Goal: Feedback & Contribution: Submit feedback/report problem

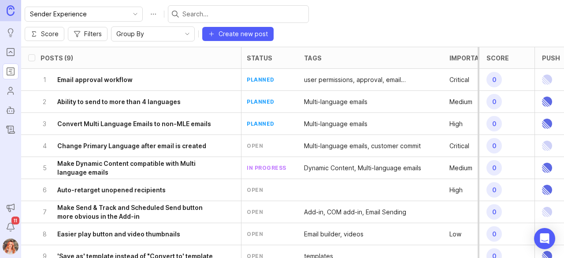
scroll to position [0, 2]
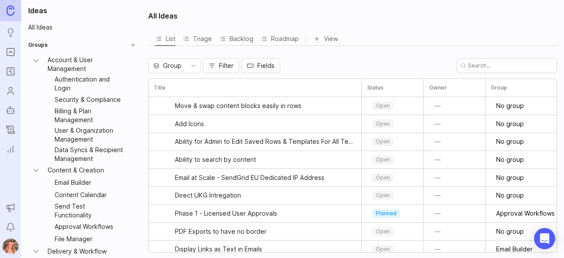
click at [7, 52] on rect "Portal" at bounding box center [10, 51] width 7 height 7
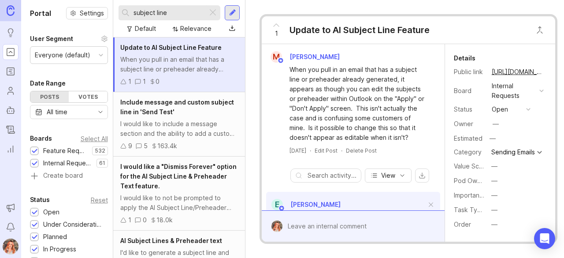
click at [147, 26] on div "Default" at bounding box center [145, 29] width 21 height 10
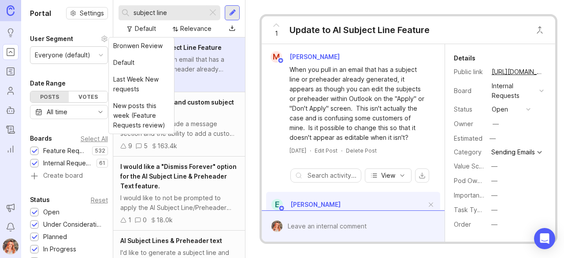
click at [211, 13] on div at bounding box center [212, 12] width 11 height 11
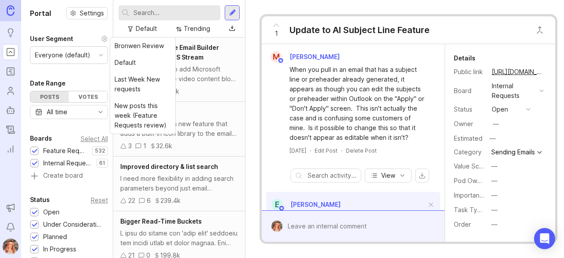
click at [206, 34] on div "Trending" at bounding box center [193, 29] width 41 height 12
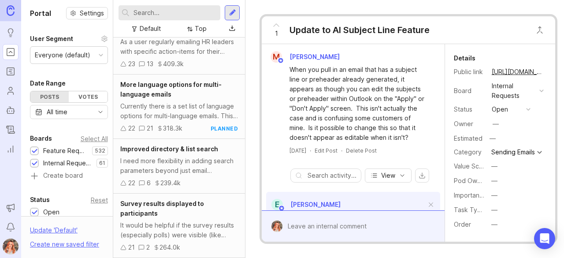
scroll to position [1706, 0]
click at [217, 136] on div "More language options for multi-language emails Currently there is a set list o…" at bounding box center [179, 106] width 132 height 64
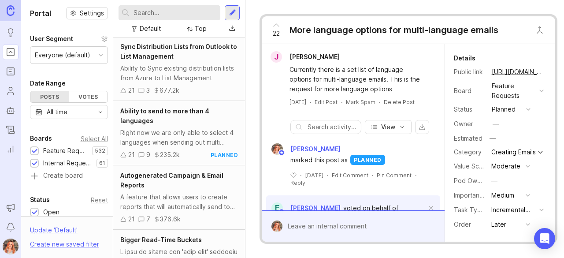
scroll to position [1932, 0]
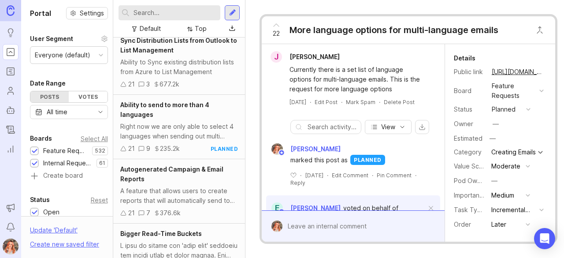
click at [508, 114] on button "planned" at bounding box center [511, 109] width 44 height 11
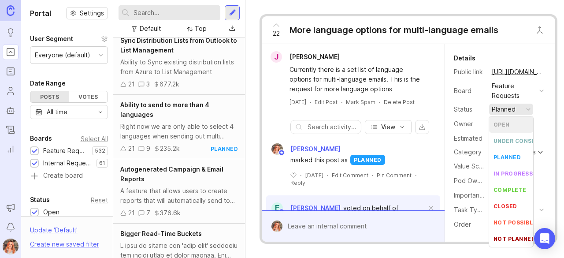
click at [505, 128] on li "open" at bounding box center [511, 124] width 44 height 16
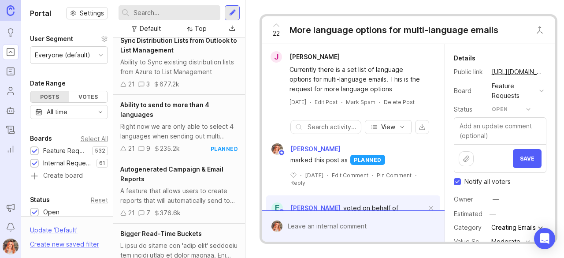
click at [455, 180] on input "Notify all voters" at bounding box center [457, 181] width 7 height 7
checkbox input "false"
click at [522, 154] on button "Save" at bounding box center [527, 158] width 29 height 19
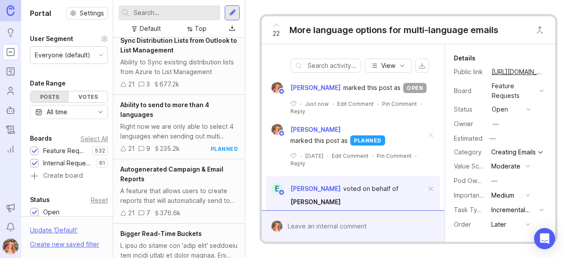
scroll to position [62, 0]
click at [425, 140] on span at bounding box center [431, 134] width 19 height 19
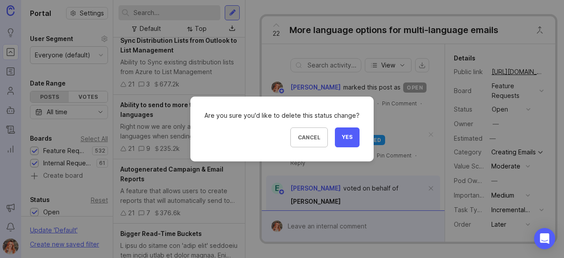
click at [352, 133] on button "Yes" at bounding box center [347, 137] width 25 height 20
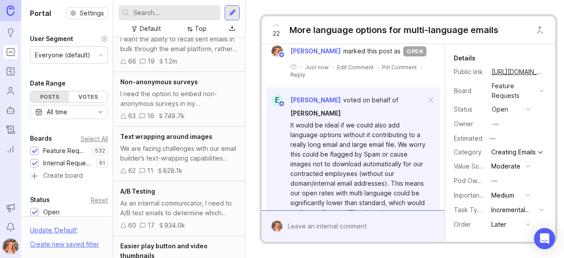
scroll to position [0, 0]
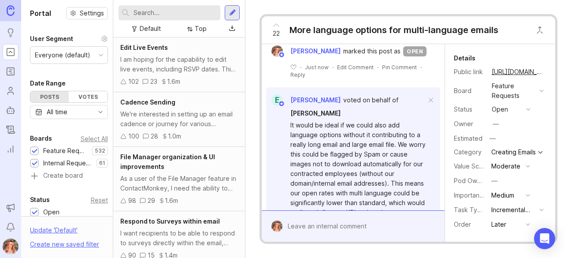
click at [182, 55] on div "I am hoping for the capability to edit live events, including RSVP dates. This …" at bounding box center [179, 64] width 118 height 19
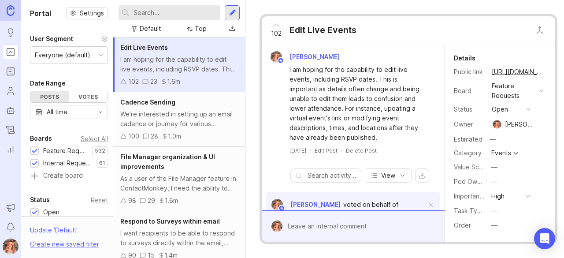
click at [490, 226] on button "—" at bounding box center [511, 224] width 44 height 11
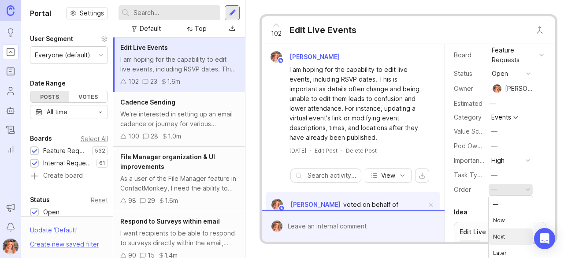
scroll to position [36, 0]
click at [495, 144] on div "—" at bounding box center [494, 146] width 6 height 10
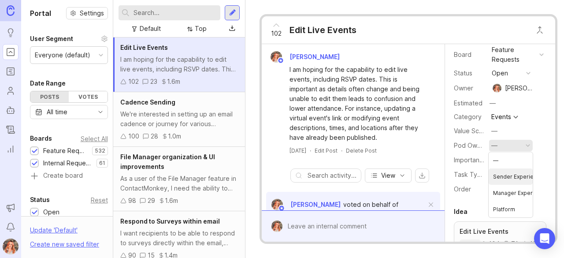
click at [511, 174] on Experience "Sender Experience" at bounding box center [511, 176] width 44 height 16
click at [174, 108] on div "Cadence Sending We're interested in setting up an email cadence or journey for …" at bounding box center [179, 119] width 132 height 55
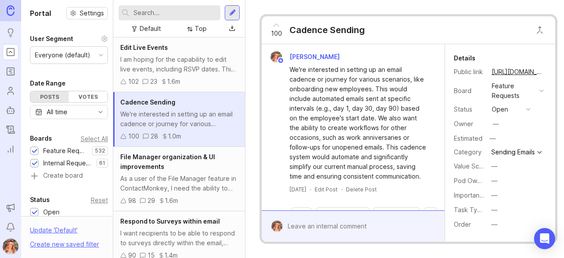
click at [546, 71] on button "copy icon" at bounding box center [552, 72] width 12 height 12
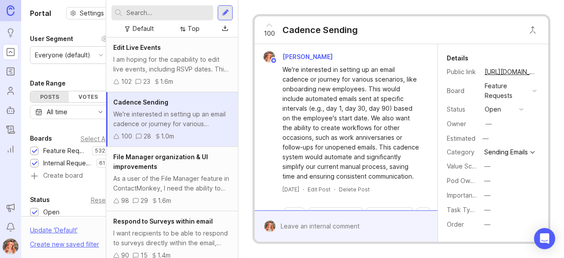
click at [175, 175] on div "As a user of the File Manager feature in ContactMonkey, I need the ability to m…" at bounding box center [172, 183] width 118 height 19
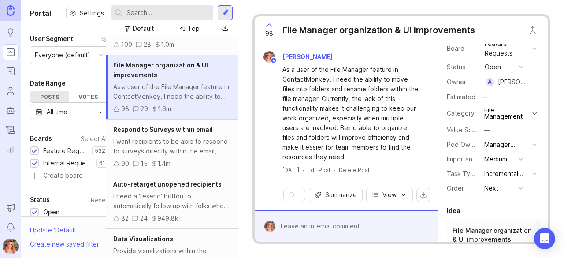
scroll to position [92, 0]
click at [148, 134] on div "Respond to Surveys within email I want recipients to be able to respond to surv…" at bounding box center [172, 146] width 132 height 55
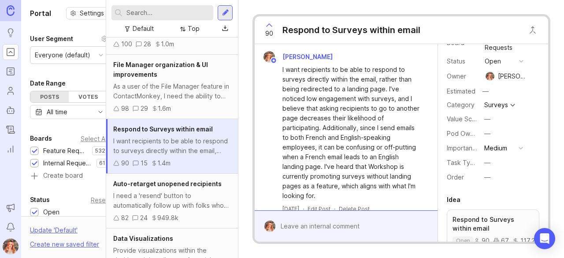
scroll to position [48, 0]
click at [493, 132] on button "—" at bounding box center [503, 133] width 44 height 11
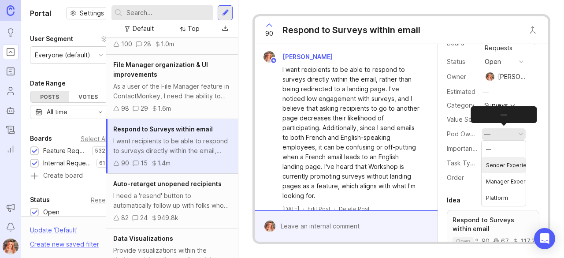
click at [505, 167] on Experience "Sender Experience" at bounding box center [503, 165] width 44 height 16
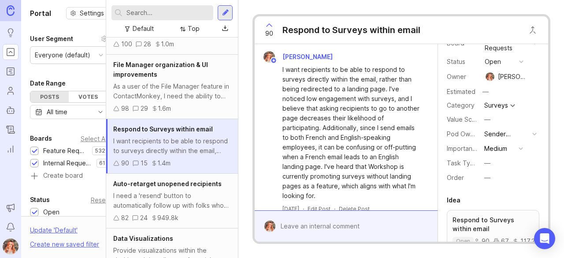
click at [166, 198] on div "I need a 'resend' button to automatically follow up with folks who haven't open…" at bounding box center [172, 200] width 118 height 19
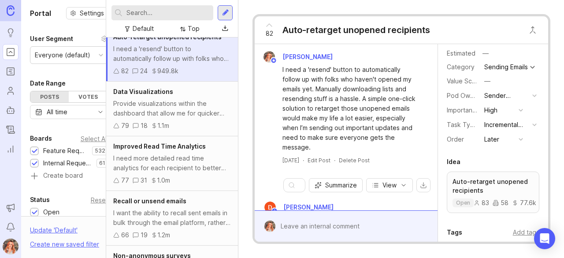
scroll to position [240, 0]
click at [176, 101] on div "Provide visualizations within the dashboard that allow me for quicker insight i…" at bounding box center [172, 107] width 118 height 19
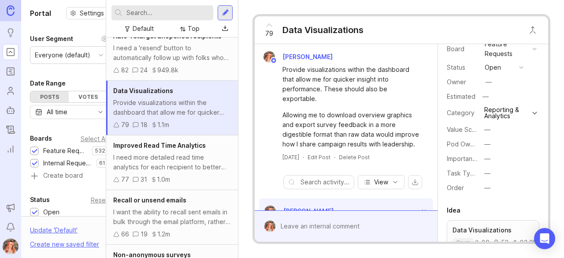
scroll to position [41, 0]
click at [483, 140] on button "—" at bounding box center [503, 144] width 44 height 11
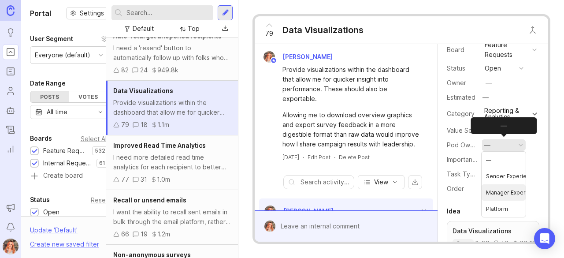
click at [508, 192] on Experience "Manager Experience" at bounding box center [503, 192] width 44 height 16
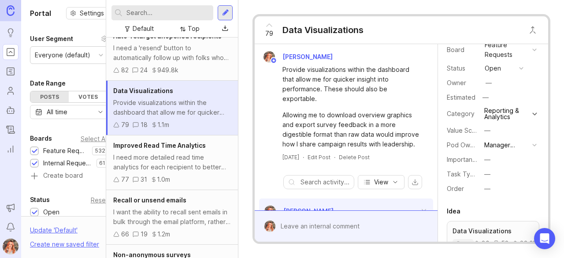
click at [160, 150] on div "Improved Read Time Analytics I need more detailed read time analytics for each …" at bounding box center [172, 162] width 132 height 55
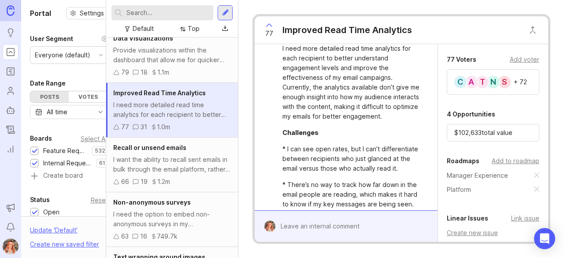
scroll to position [292, 0]
click at [174, 202] on span "Non-anonymous surveys" at bounding box center [152, 201] width 78 height 7
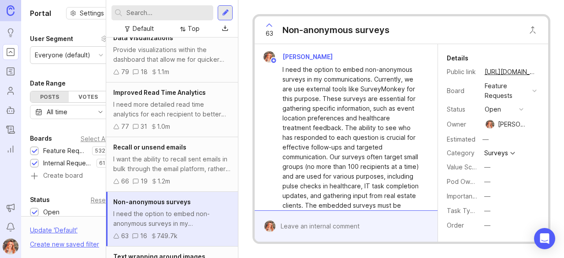
scroll to position [60, 0]
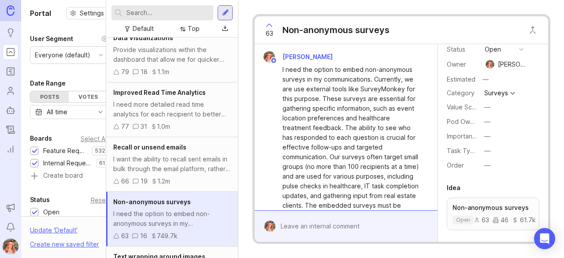
click at [487, 168] on div "—" at bounding box center [487, 165] width 6 height 10
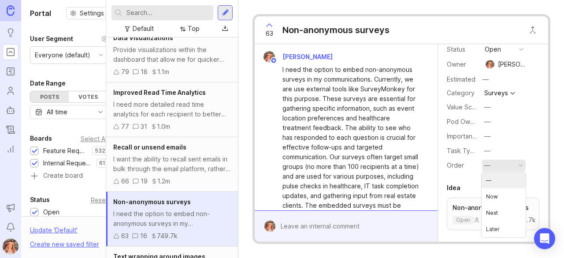
click at [490, 122] on button "—" at bounding box center [503, 121] width 44 height 11
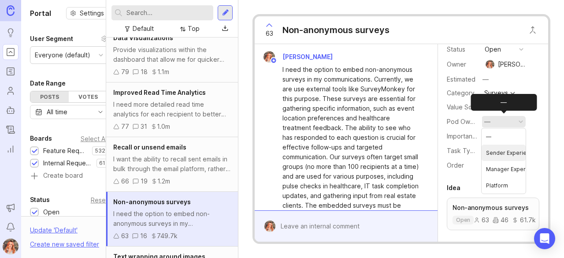
click at [518, 158] on Experience "Sender Experience" at bounding box center [503, 152] width 44 height 16
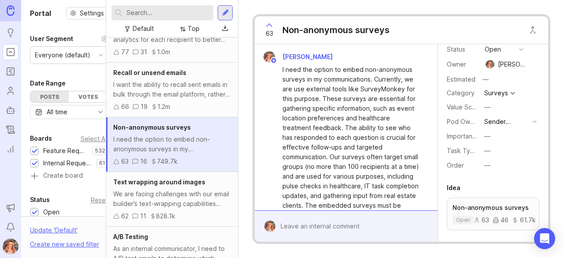
scroll to position [367, 0]
click at [151, 196] on div "We are facing challenges with our email builder’s text-wrapping capabilities ar…" at bounding box center [172, 198] width 118 height 19
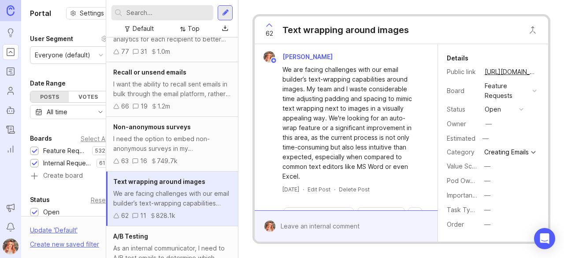
click at [419, 141] on div "We are facing challenges with our email builder’s text-wrapping capabilities ar…" at bounding box center [345, 122] width 175 height 118
click at [482, 183] on button "—" at bounding box center [503, 180] width 44 height 11
click at [497, 214] on Experience "Sender Experience" at bounding box center [503, 217] width 44 height 16
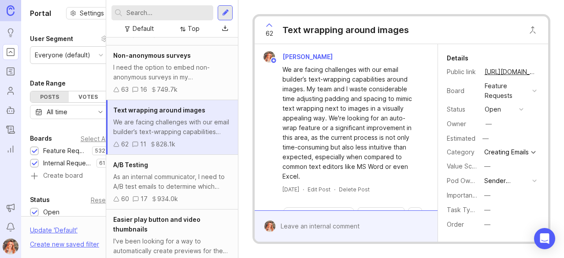
scroll to position [443, 0]
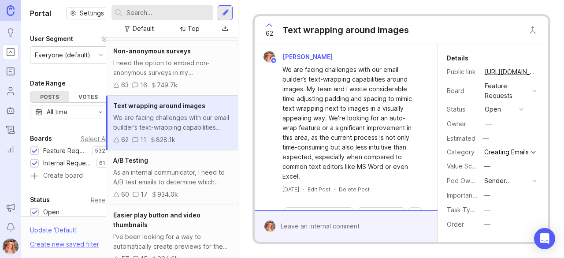
click at [168, 164] on div "A/B Testing As an internal communicator, I need to A/B test emails to determine…" at bounding box center [172, 177] width 132 height 55
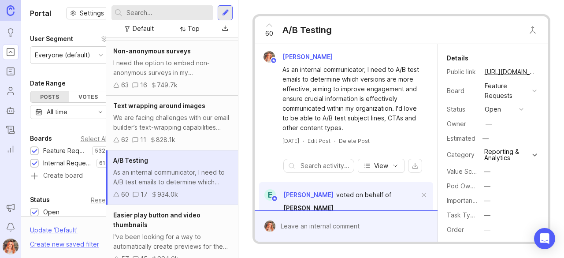
click at [168, 164] on div "A/B Testing As an internal communicator, I need to A/B test emails to determine…" at bounding box center [172, 177] width 132 height 55
click at [173, 178] on div "As an internal communicator, I need to A/B test emails to determine which versi…" at bounding box center [172, 176] width 118 height 19
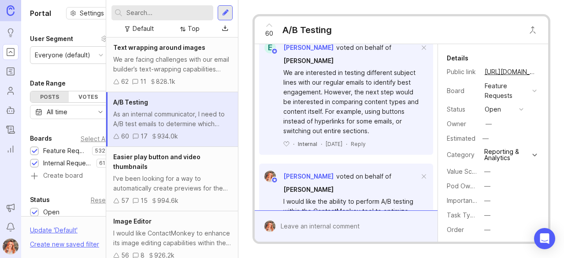
scroll to position [506, 0]
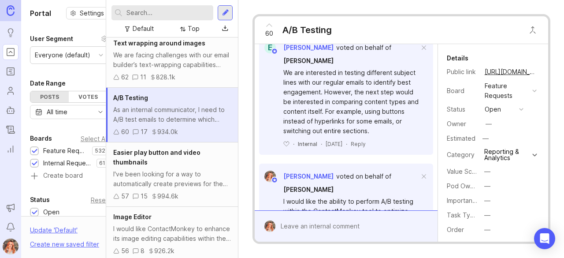
click at [159, 169] on div "I've been looking for a way to automatically create previews for the private vi…" at bounding box center [172, 178] width 118 height 19
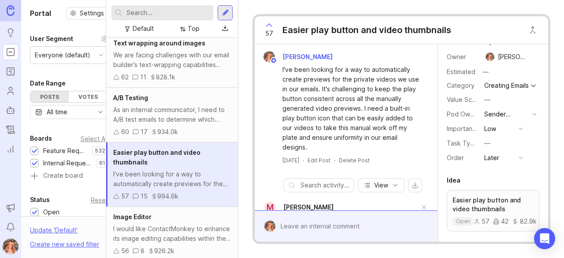
scroll to position [68, 0]
click at [131, 224] on div "I would like ContactMonkey to enhance its image editing capabilities within the…" at bounding box center [172, 233] width 118 height 19
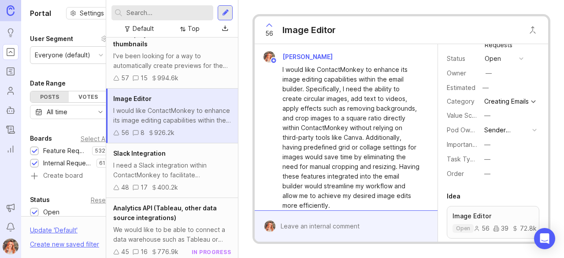
scroll to position [624, 0]
click at [199, 220] on div "Analytics API (Tableau, other data source integrations)" at bounding box center [172, 212] width 118 height 19
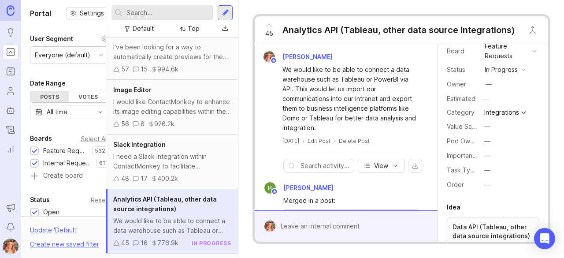
scroll to position [41, 0]
click at [193, 108] on div "I would like ContactMonkey to enhance its image editing capabilities within the…" at bounding box center [172, 106] width 118 height 19
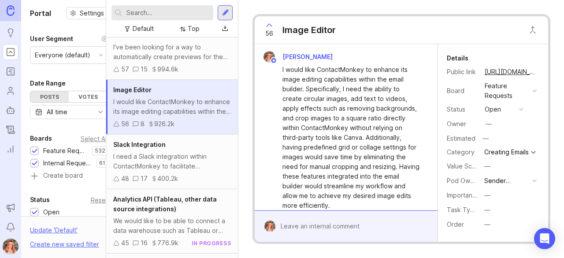
click at [160, 216] on div "We would like to be able to connect a data warehouse such as Tableau or PowerBI…" at bounding box center [172, 225] width 118 height 19
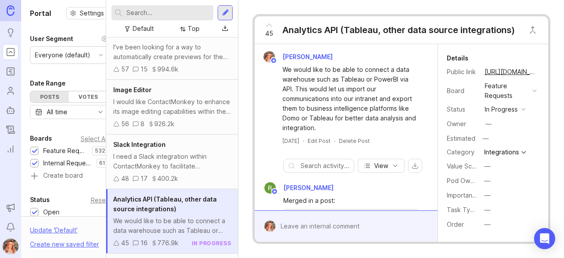
click at [479, 178] on div "Pod Ownership —" at bounding box center [493, 180] width 93 height 12
click at [487, 178] on div "—" at bounding box center [487, 181] width 6 height 10
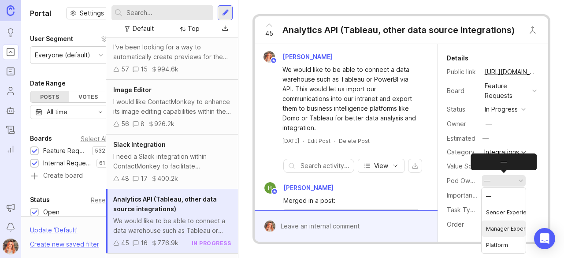
click at [499, 228] on Experience "Manager Experience" at bounding box center [503, 228] width 44 height 16
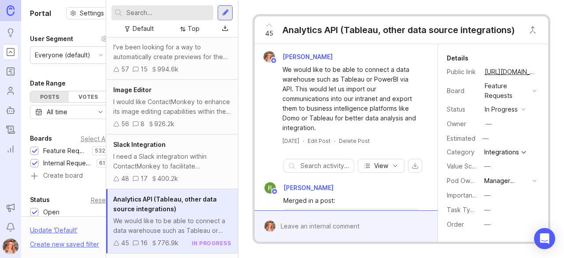
click at [162, 167] on div "I need a Slack integration within ContactMonkey to facilitate communication wit…" at bounding box center [172, 161] width 118 height 19
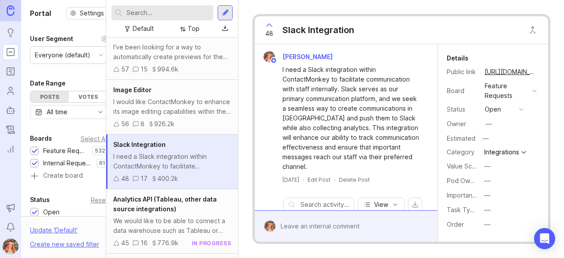
click at [491, 181] on button "—" at bounding box center [503, 180] width 44 height 11
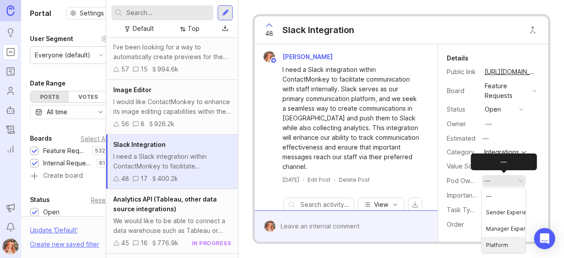
click at [504, 237] on li "Platform" at bounding box center [503, 245] width 44 height 16
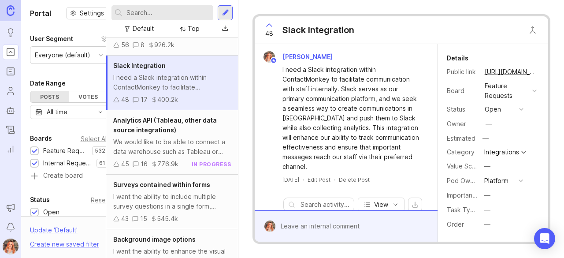
scroll to position [718, 0]
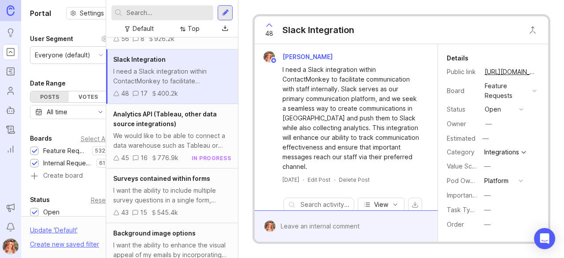
click at [174, 174] on span "Surveys contained within forms" at bounding box center [161, 177] width 97 height 7
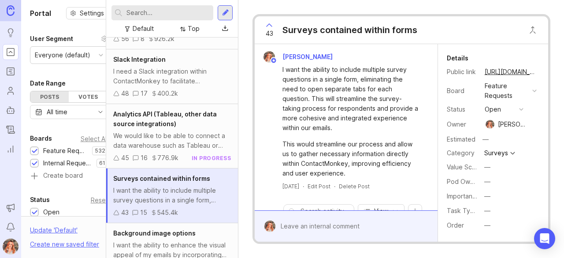
click at [483, 178] on button "—" at bounding box center [503, 181] width 44 height 11
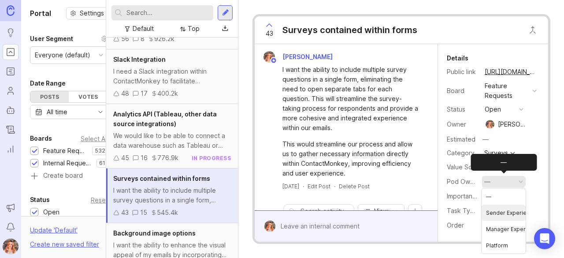
click at [501, 214] on Experience "Sender Experience" at bounding box center [503, 212] width 44 height 16
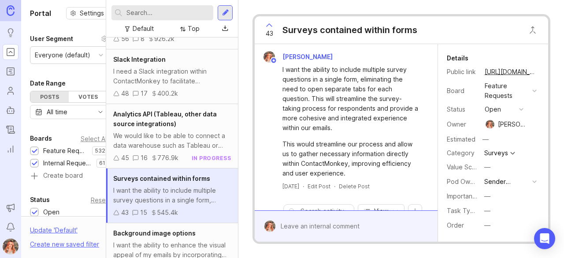
click at [158, 233] on span "Background image options" at bounding box center [154, 232] width 82 height 7
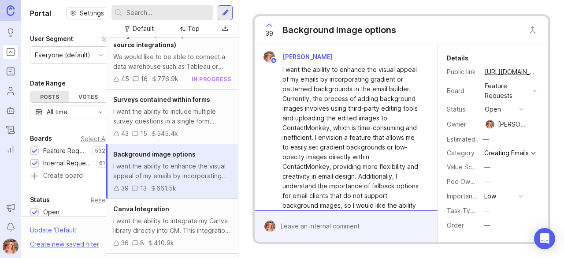
scroll to position [797, 0]
click at [488, 182] on div "—" at bounding box center [487, 182] width 6 height 10
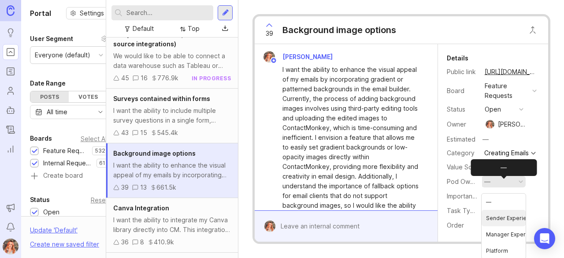
click at [490, 219] on Experience "Sender Experience" at bounding box center [503, 218] width 44 height 16
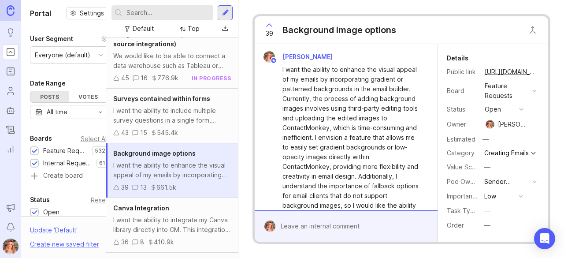
click at [176, 215] on div "I want the ability to integrate my Canva library directly into CM. This integra…" at bounding box center [172, 224] width 118 height 19
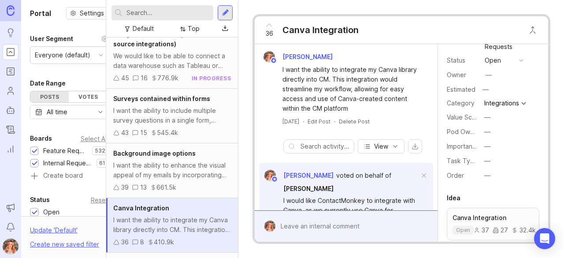
scroll to position [65, 0]
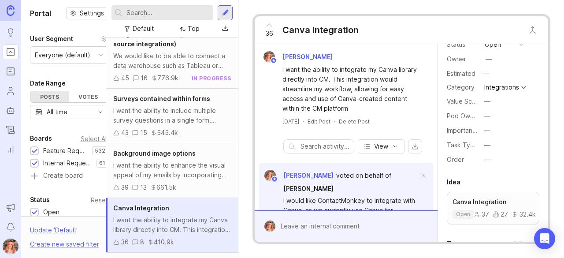
click at [489, 117] on div "—" at bounding box center [487, 116] width 6 height 10
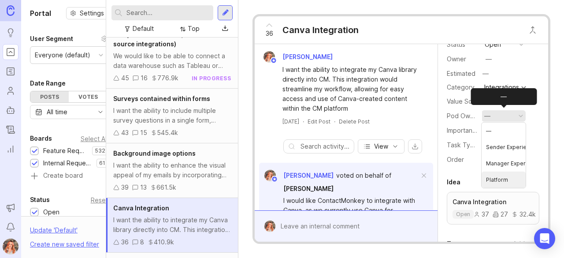
click at [497, 176] on li "Platform" at bounding box center [503, 179] width 44 height 16
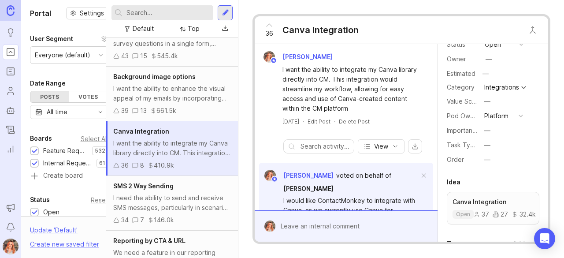
scroll to position [877, 0]
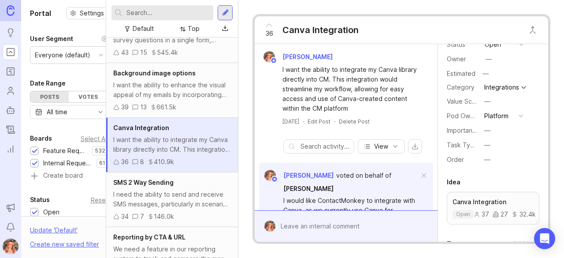
click at [191, 178] on div "SMS 2 Way Sending" at bounding box center [172, 183] width 118 height 10
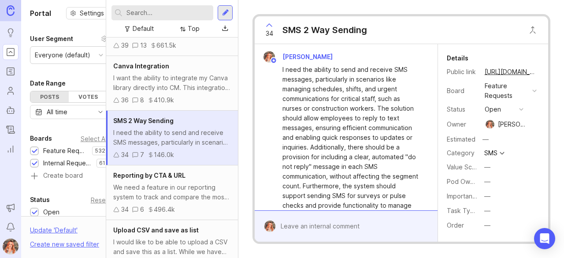
scroll to position [941, 0]
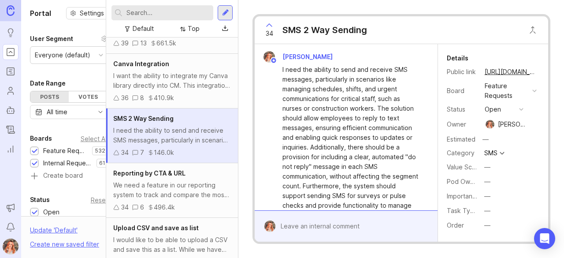
click at [482, 183] on button "—" at bounding box center [503, 181] width 44 height 11
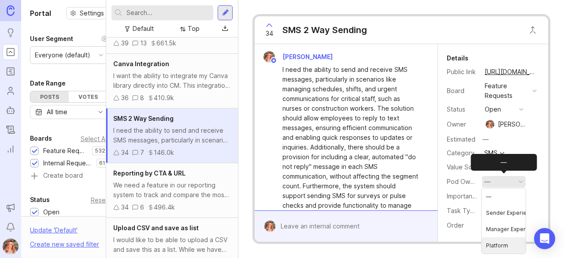
click at [492, 241] on li "Platform" at bounding box center [503, 245] width 44 height 16
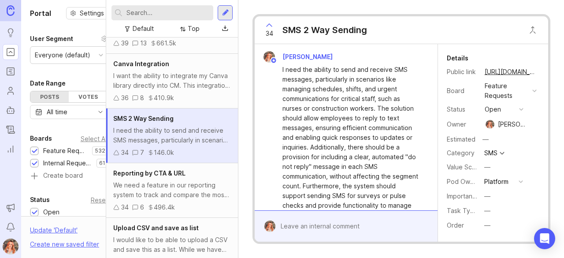
click at [164, 174] on span "Reporting by CTA & URL" at bounding box center [149, 172] width 72 height 7
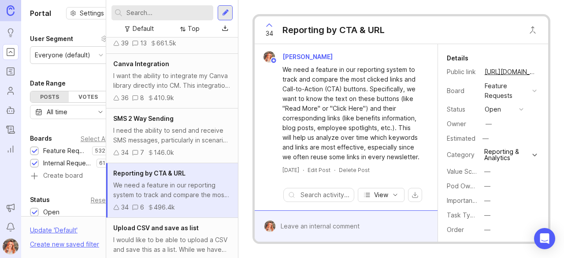
click at [489, 190] on button "—" at bounding box center [503, 185] width 44 height 11
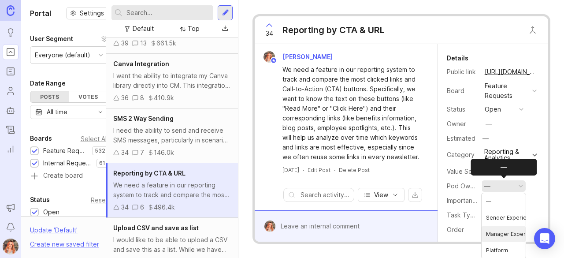
click at [499, 231] on Experience "Manager Experience" at bounding box center [503, 234] width 44 height 16
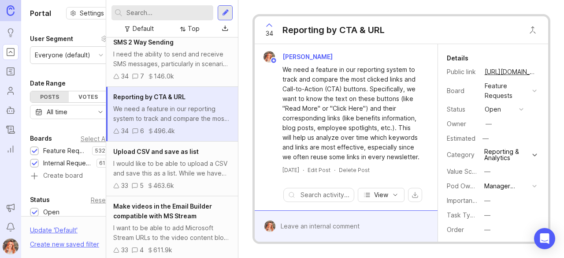
scroll to position [1019, 0]
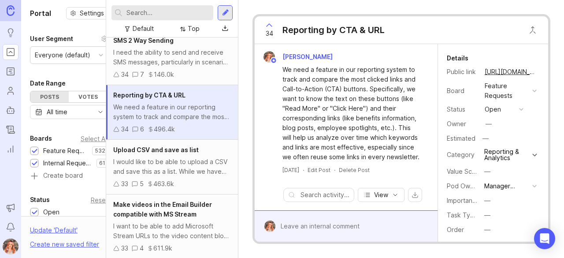
click at [165, 146] on span "Upload CSV and save as list" at bounding box center [155, 149] width 85 height 7
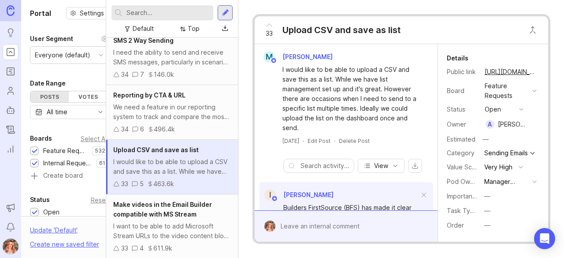
click at [193, 204] on span "Make videos in the Email Builder compatible with MS Stream" at bounding box center [162, 208] width 99 height 17
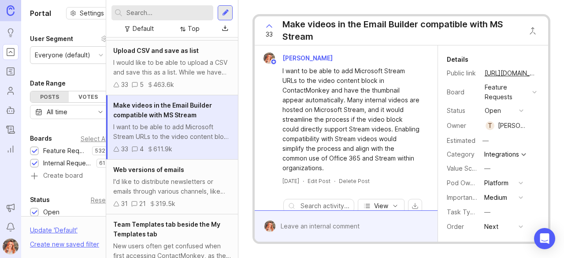
scroll to position [1119, 0]
click at [162, 170] on div "Web versions of emails I'd like to distribute newsletters or emails through var…" at bounding box center [172, 186] width 132 height 55
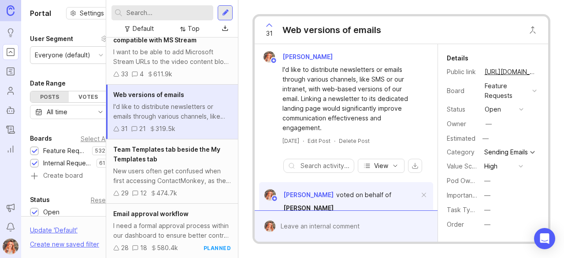
scroll to position [1197, 0]
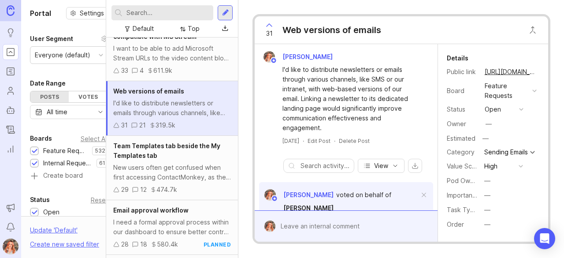
click at [190, 175] on div "New users often get confused when first accessing ContactMonkey, as they know t…" at bounding box center [172, 172] width 118 height 19
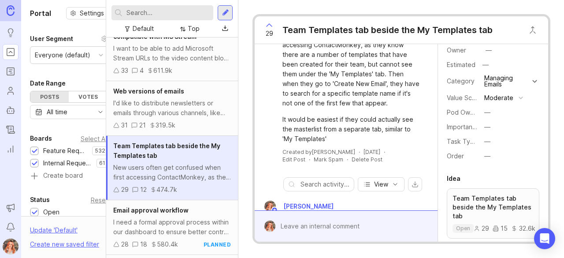
scroll to position [74, 0]
click at [492, 111] on button "—" at bounding box center [503, 111] width 44 height 11
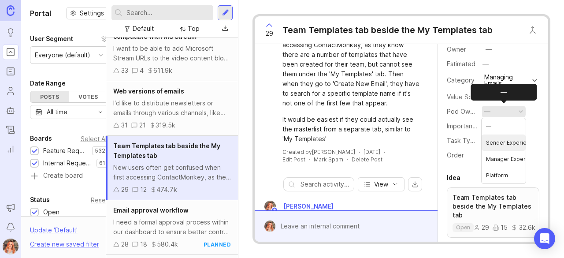
click at [503, 141] on Experience "Sender Experience" at bounding box center [503, 142] width 44 height 16
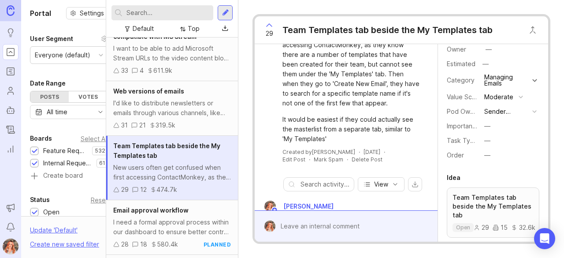
click at [161, 221] on div "I need a formal approval process within our dashboard to ensure better control …" at bounding box center [172, 226] width 118 height 19
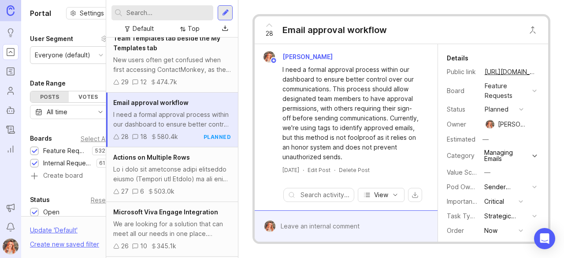
scroll to position [1306, 0]
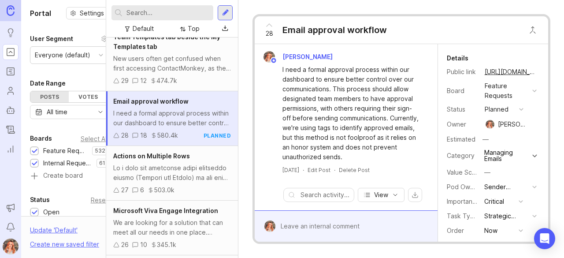
click at [167, 157] on div "Actions on Multiple Rows 27 6 503.0k" at bounding box center [172, 173] width 132 height 55
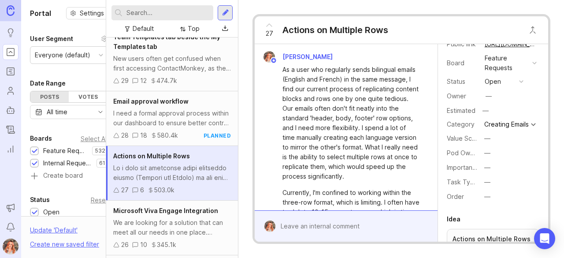
scroll to position [29, 0]
click at [489, 155] on div "—" at bounding box center [487, 152] width 6 height 10
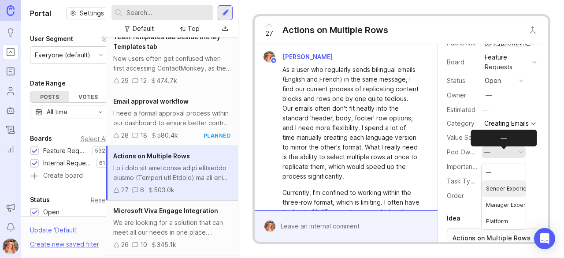
click at [494, 185] on Experience "Sender Experience" at bounding box center [503, 188] width 44 height 16
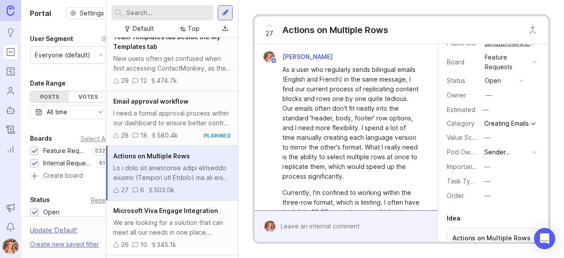
click at [207, 212] on div "Microsoft Viva Engage Integration We are looking for a solution that can meet a…" at bounding box center [172, 227] width 132 height 55
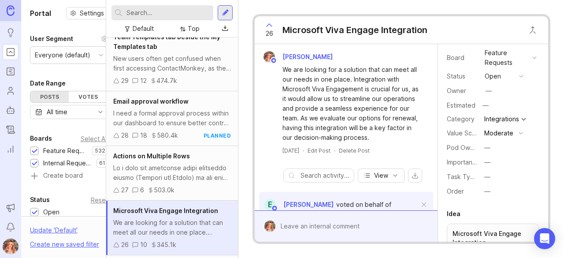
scroll to position [33, 0]
click at [487, 149] on div "—" at bounding box center [487, 147] width 6 height 10
click at [485, 209] on li "Platform" at bounding box center [503, 211] width 44 height 16
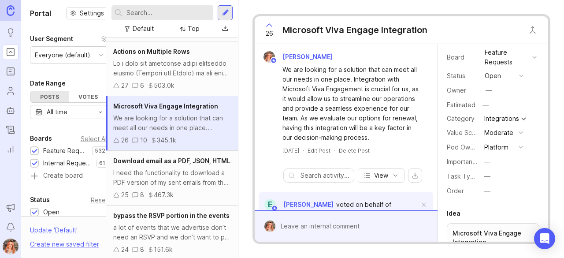
scroll to position [1411, 0]
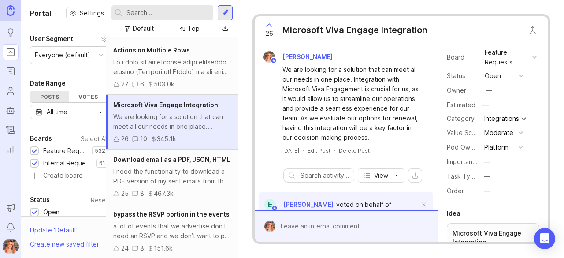
click at [174, 172] on div "Download email as a PDF, JSON, HTML I need the functionality to download a PDF …" at bounding box center [172, 176] width 132 height 55
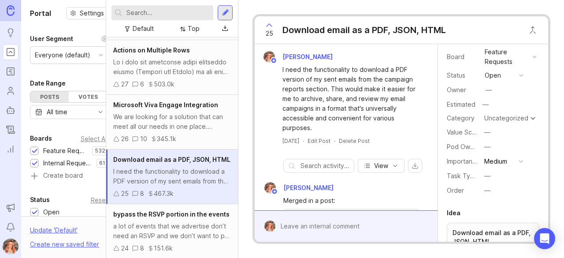
scroll to position [35, 0]
click at [490, 147] on div "—" at bounding box center [487, 146] width 6 height 10
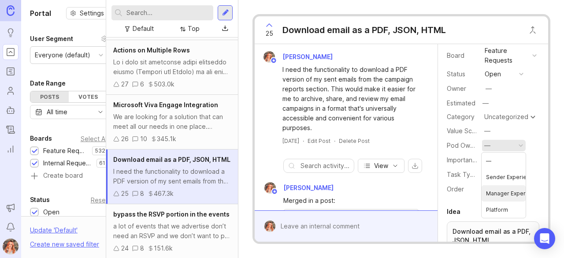
click at [498, 191] on Experience "Manager Experience" at bounding box center [503, 193] width 44 height 16
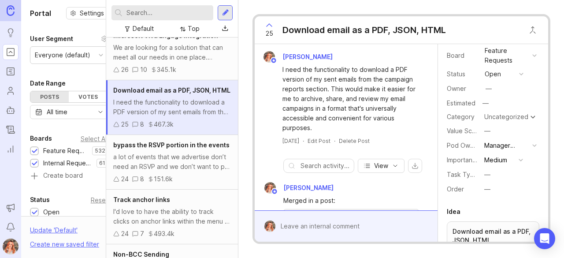
scroll to position [1481, 0]
click at [178, 170] on div "a lot of events that we advertise don’t need an RSVP and we don’t want to put t…" at bounding box center [172, 160] width 118 height 19
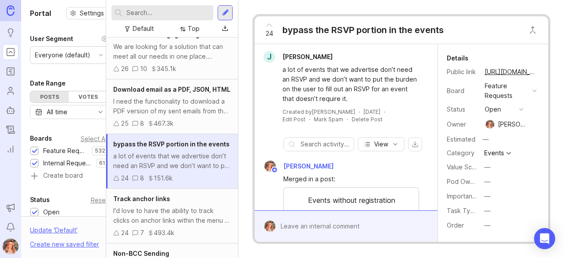
click at [486, 182] on div "—" at bounding box center [487, 182] width 6 height 10
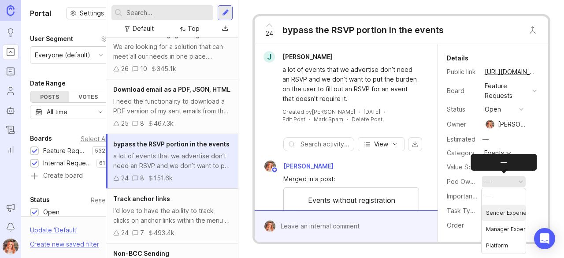
click at [496, 208] on Experience "Sender Experience" at bounding box center [503, 212] width 44 height 16
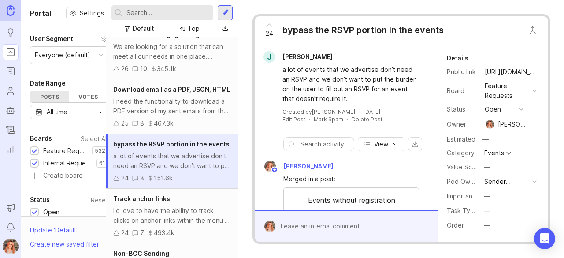
click at [146, 225] on div "I'd love to have the ability to track clicks on anchor links within the menu of…" at bounding box center [172, 215] width 118 height 19
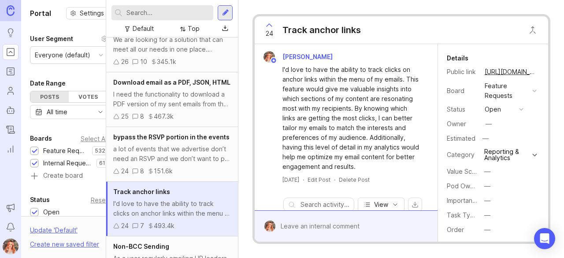
click at [490, 188] on button "—" at bounding box center [503, 185] width 44 height 11
click at [500, 239] on Experience "Manager Experience" at bounding box center [503, 234] width 44 height 16
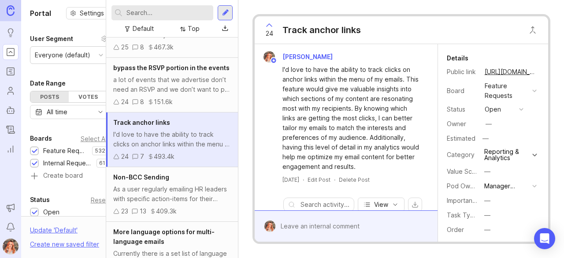
scroll to position [1561, 0]
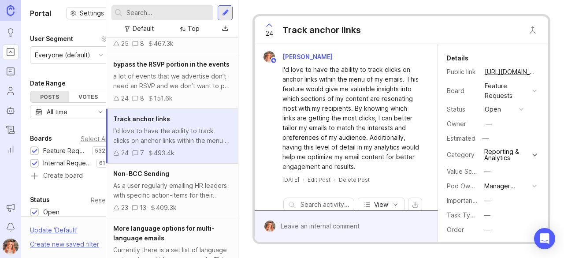
click at [151, 194] on div "Non-BCC Sending As a user regularly emailing HR leaders with specific action-it…" at bounding box center [172, 190] width 132 height 55
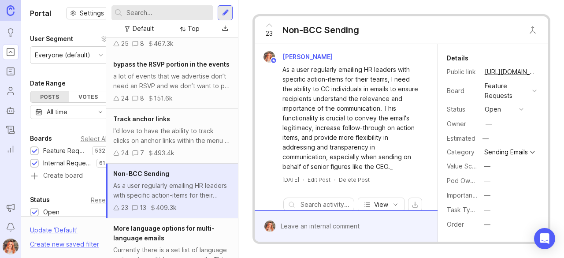
click at [486, 184] on div "—" at bounding box center [487, 181] width 6 height 10
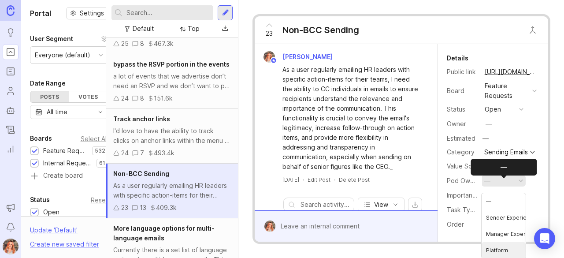
click at [502, 247] on li "Platform" at bounding box center [503, 250] width 44 height 16
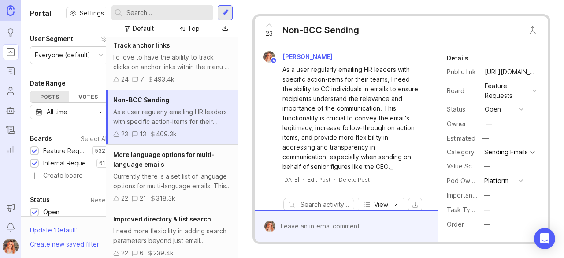
scroll to position [1638, 0]
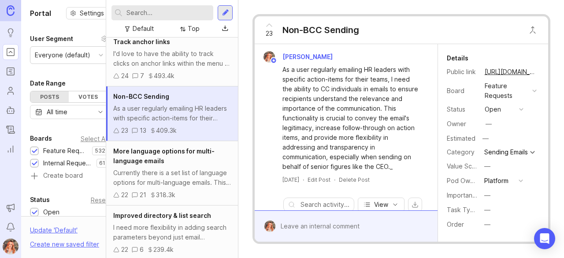
click at [185, 185] on div "Currently there is a set list of language options for multi-language emails. Th…" at bounding box center [172, 177] width 118 height 19
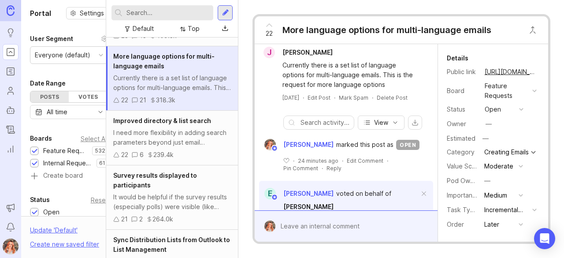
scroll to position [1733, 0]
click at [170, 145] on div "I need more flexibility in adding search parameters beyond just email addresses…" at bounding box center [172, 136] width 118 height 19
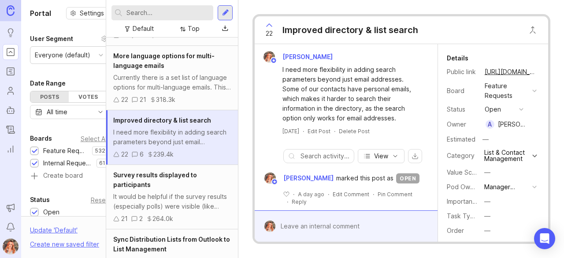
click at [186, 189] on div "Survey results displayed to participants" at bounding box center [172, 179] width 118 height 19
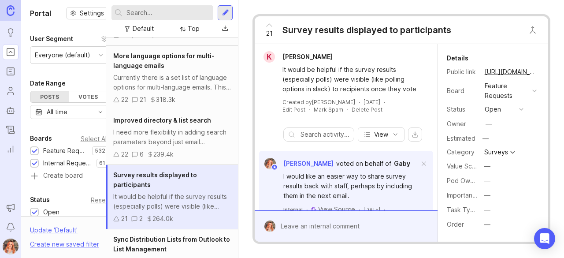
click at [485, 185] on button "—" at bounding box center [503, 180] width 44 height 11
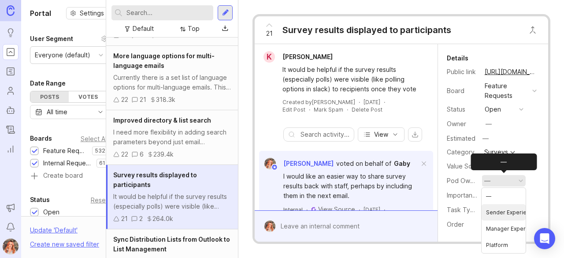
click at [492, 213] on Experience "Sender Experience" at bounding box center [503, 212] width 44 height 16
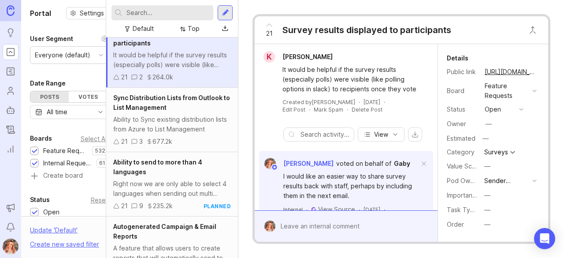
scroll to position [1875, 0]
click at [156, 112] on div "Sync Distribution Lists from Outlook to List Management" at bounding box center [172, 102] width 118 height 19
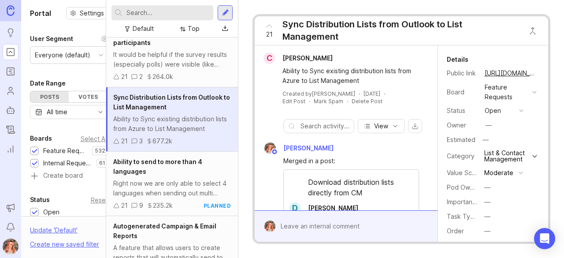
click at [489, 192] on div "—" at bounding box center [487, 187] width 6 height 10
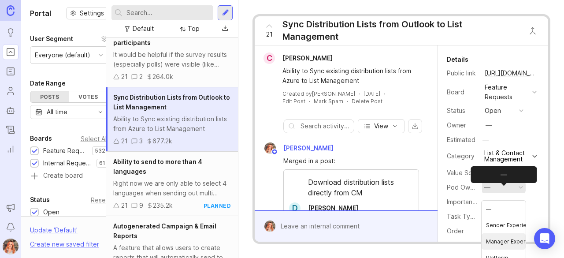
scroll to position [7, 0]
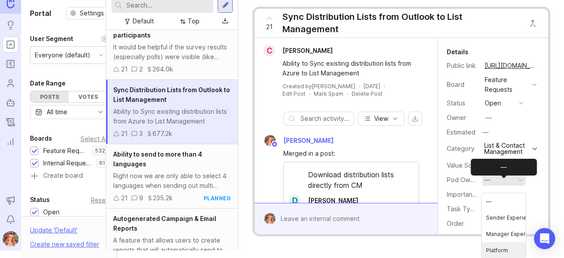
click at [494, 246] on li "Platform" at bounding box center [503, 250] width 44 height 16
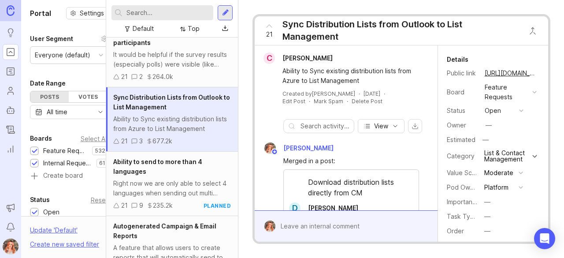
click at [150, 174] on span "Ability to send to more than 4 languages" at bounding box center [157, 166] width 89 height 17
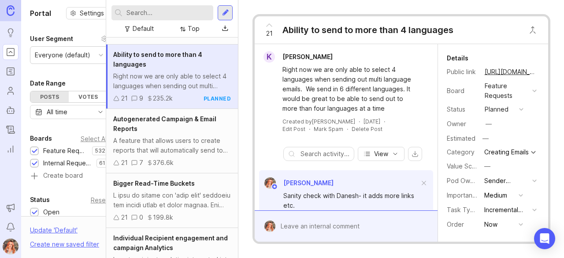
scroll to position [1983, 0]
click at [163, 133] on div "Autogenerated Campaign & Email Reports" at bounding box center [172, 123] width 118 height 19
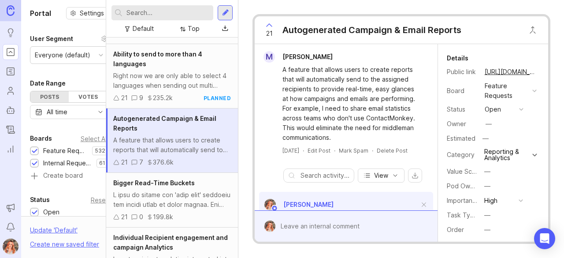
click at [481, 190] on div "Pod Ownership —" at bounding box center [493, 186] width 93 height 12
click at [481, 190] on button "—" at bounding box center [503, 185] width 44 height 11
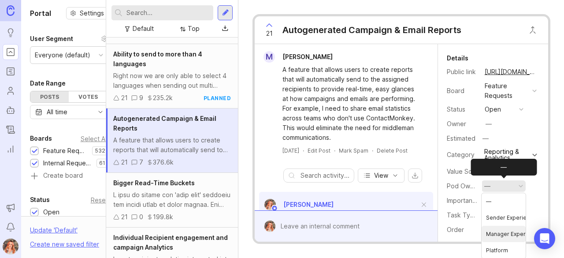
click at [495, 228] on Experience "Manager Experience" at bounding box center [503, 234] width 44 height 16
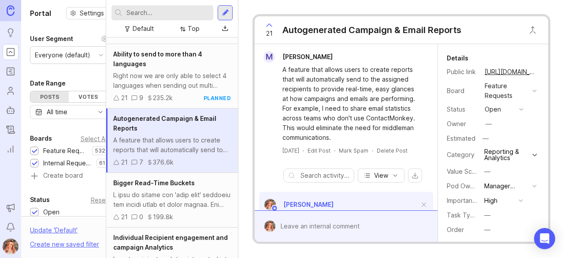
click at [167, 201] on div "Bigger Read-Time Buckets 21 0 199.8k" at bounding box center [172, 200] width 132 height 55
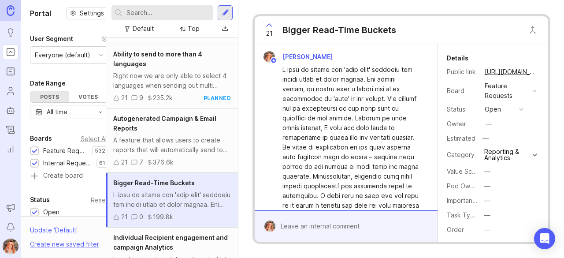
click at [485, 185] on div "—" at bounding box center [487, 186] width 6 height 10
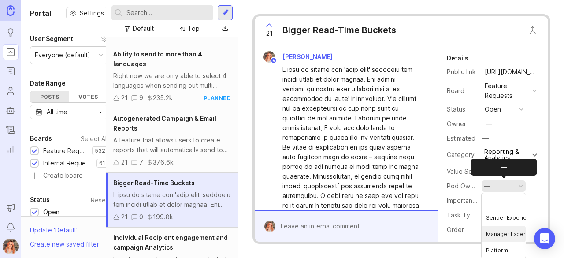
click at [507, 226] on Experience "Manager Experience" at bounding box center [503, 234] width 44 height 16
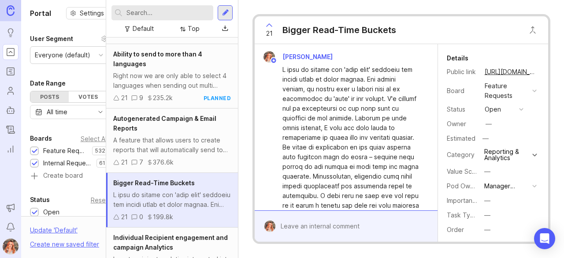
scroll to position [2077, 0]
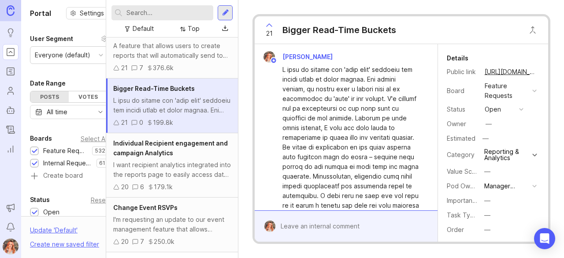
click at [140, 156] on span "Individual Recipient engagement and campaign Analytics" at bounding box center [170, 147] width 115 height 17
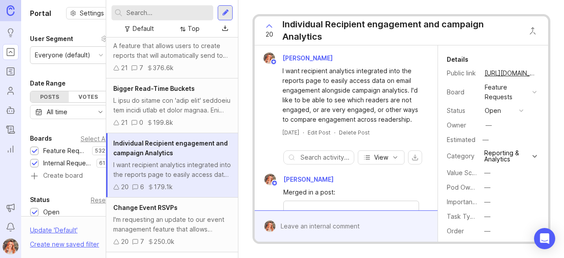
click at [484, 189] on div "—" at bounding box center [487, 187] width 6 height 10
click at [501, 232] on Experience "Manager Experience" at bounding box center [503, 235] width 44 height 16
click at [164, 211] on span "Change Event RSVPs" at bounding box center [145, 207] width 64 height 7
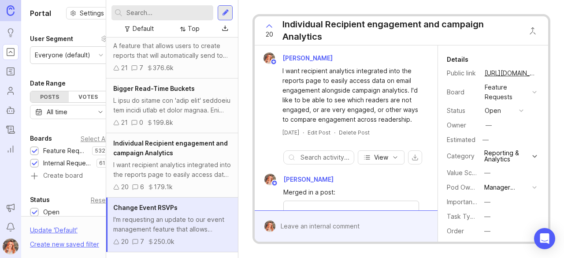
scroll to position [2092, 0]
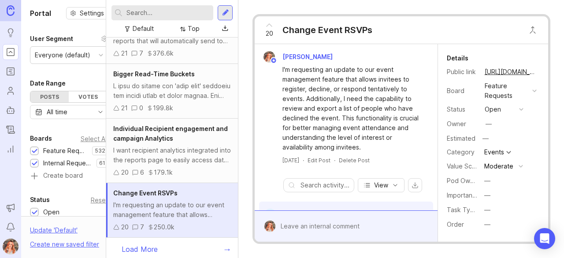
click at [484, 178] on div "—" at bounding box center [487, 181] width 6 height 10
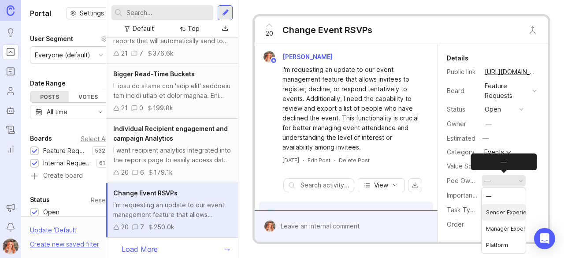
click at [502, 213] on Experience "Sender Experience" at bounding box center [503, 212] width 44 height 16
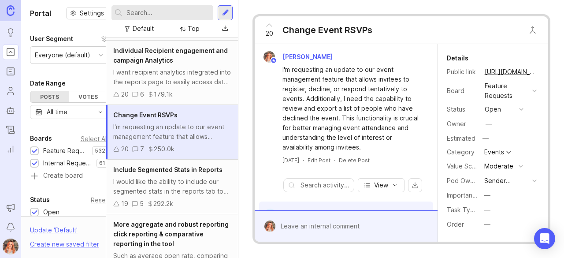
scroll to position [2171, 0]
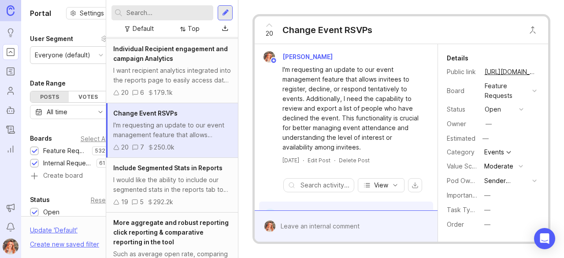
click at [174, 173] on div "Include Segmented Stats in Reports" at bounding box center [172, 168] width 118 height 10
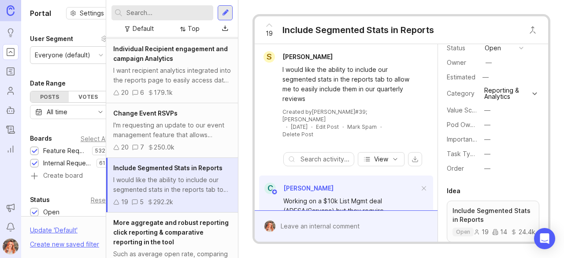
scroll to position [61, 0]
click at [481, 125] on button "—" at bounding box center [503, 124] width 44 height 11
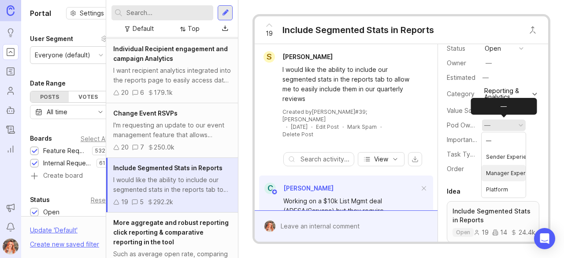
click at [504, 170] on Experience "Manager Experience" at bounding box center [503, 173] width 44 height 16
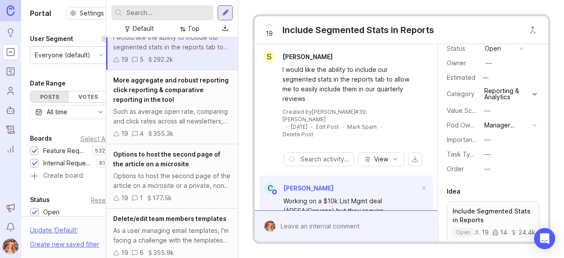
scroll to position [2315, 0]
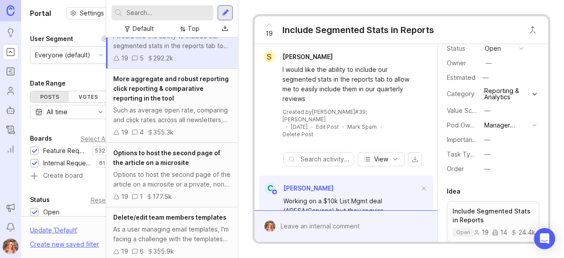
click at [167, 102] on span "More aggregate and robust reporting click reporting & comparative reporting in …" at bounding box center [170, 88] width 115 height 27
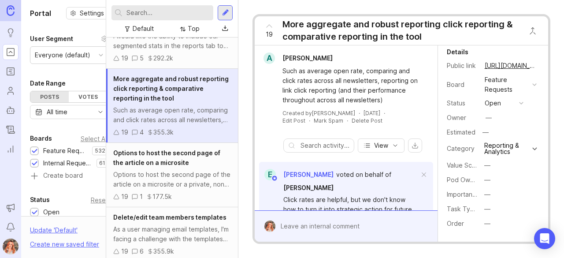
scroll to position [30, 0]
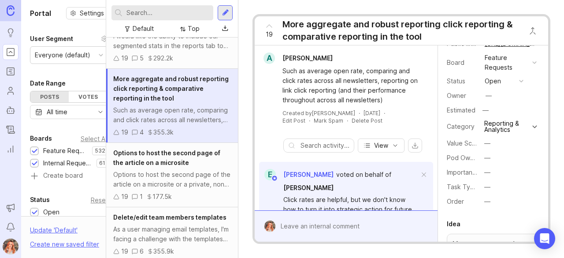
click at [484, 158] on div "—" at bounding box center [487, 158] width 6 height 10
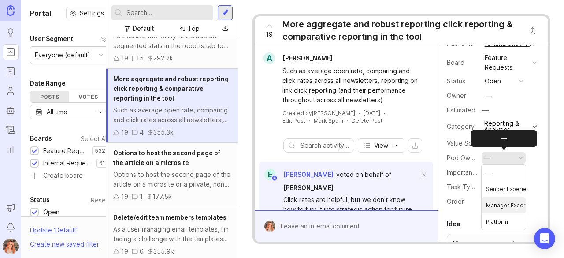
click at [496, 205] on Experience "Manager Experience" at bounding box center [503, 205] width 44 height 16
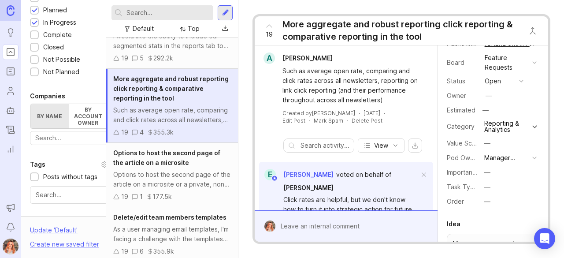
scroll to position [228, 0]
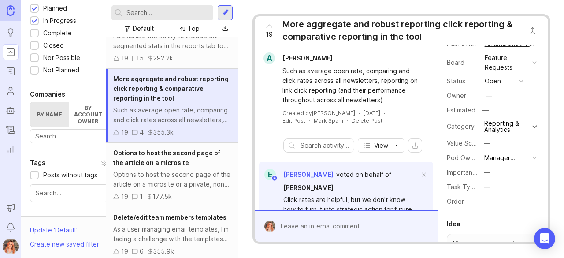
click at [129, 22] on div "Default Top" at bounding box center [171, 28] width 121 height 17
click at [128, 15] on input "text" at bounding box center [167, 13] width 83 height 10
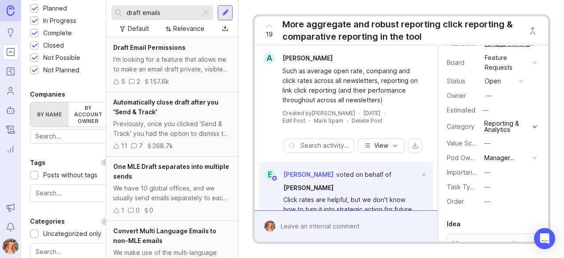
type input "draft emails"
click at [155, 41] on div "Draft Email Permissions I'm looking for a feature that allows me to make an ema…" at bounding box center [172, 64] width 132 height 55
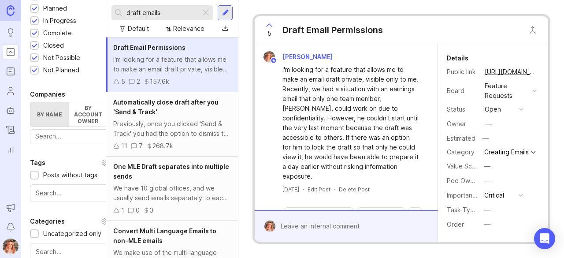
click at [154, 190] on div "We have 10 global offices, and we usually send emails separately to each team d…" at bounding box center [172, 192] width 118 height 19
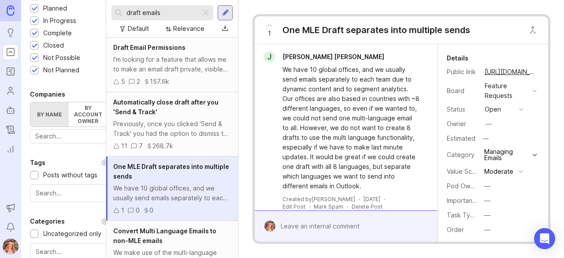
click at [486, 187] on div "—" at bounding box center [487, 186] width 6 height 10
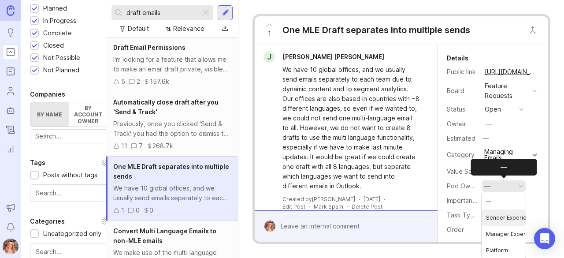
click at [494, 217] on Experience "Sender Experience" at bounding box center [503, 217] width 44 height 16
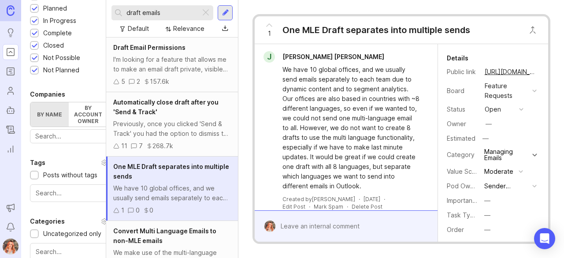
click at [161, 235] on div "Convert Multi Language Emails to non-MLE emails" at bounding box center [172, 235] width 118 height 19
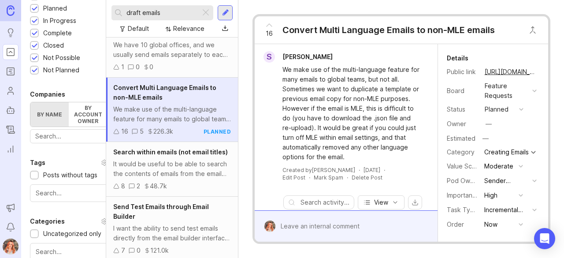
scroll to position [144, 0]
click at [152, 178] on div "It would be useful to be able to search the contents of emails from the email l…" at bounding box center [172, 168] width 118 height 19
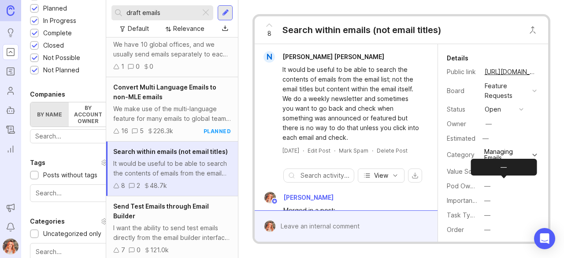
click at [482, 184] on button "—" at bounding box center [503, 185] width 44 height 11
click at [492, 209] on Experience "Sender Experience" at bounding box center [503, 217] width 44 height 16
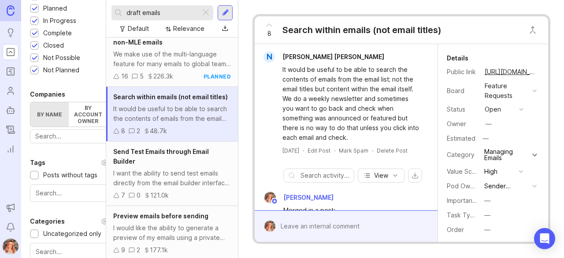
scroll to position [200, 0]
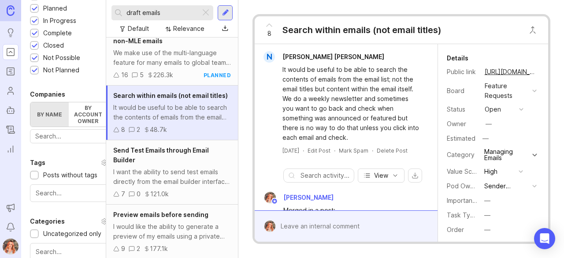
click at [167, 165] on div "Send Test Emails through Email Builder" at bounding box center [172, 154] width 118 height 19
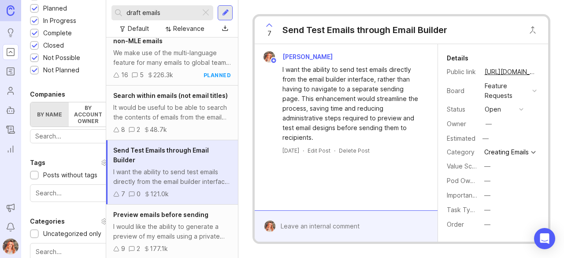
click at [487, 183] on div "—" at bounding box center [487, 181] width 6 height 10
click at [494, 211] on Experience "Sender Experience" at bounding box center [503, 217] width 44 height 16
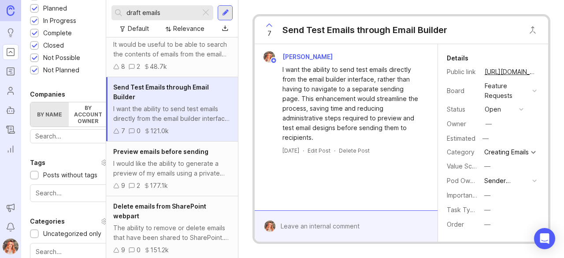
scroll to position [265, 0]
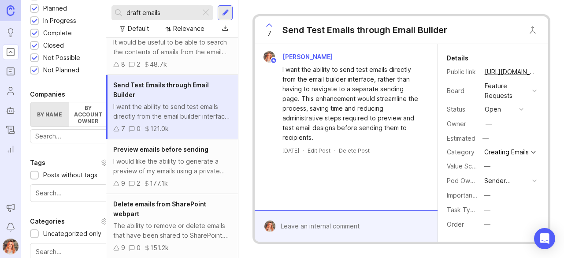
click at [193, 163] on div "Preview emails before sending I would like the ability to generate a preview of…" at bounding box center [172, 166] width 132 height 55
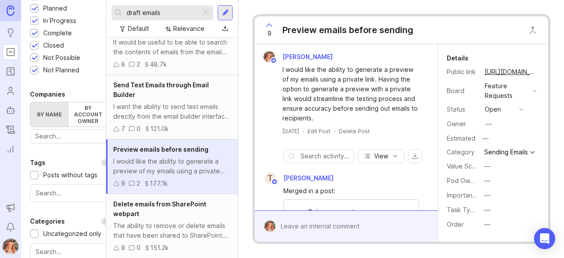
click at [494, 185] on button "—" at bounding box center [503, 180] width 44 height 11
click at [499, 215] on Experience "Sender Experience" at bounding box center [503, 217] width 44 height 16
click at [171, 218] on div "Delete emails from SharePoint webpart" at bounding box center [172, 208] width 118 height 19
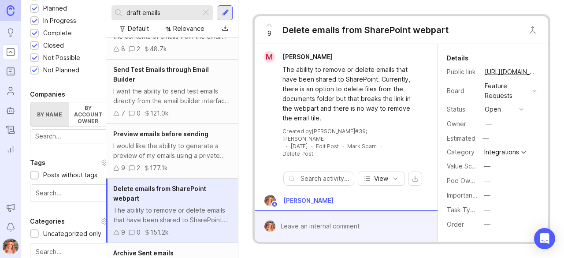
click at [490, 181] on button "—" at bounding box center [503, 180] width 44 height 11
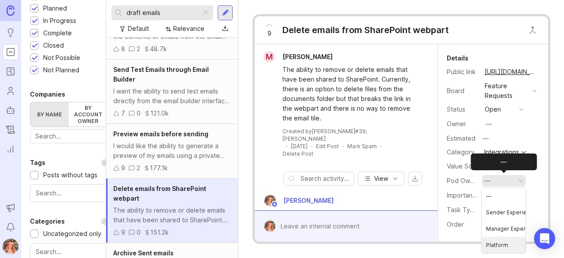
click at [496, 247] on li "Platform" at bounding box center [503, 245] width 44 height 16
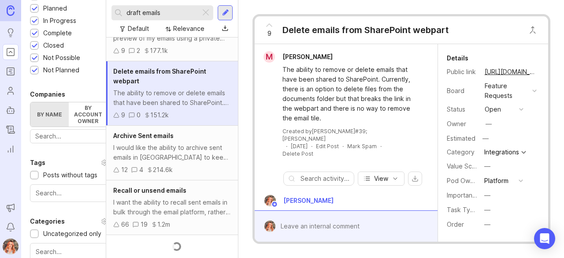
scroll to position [411, 0]
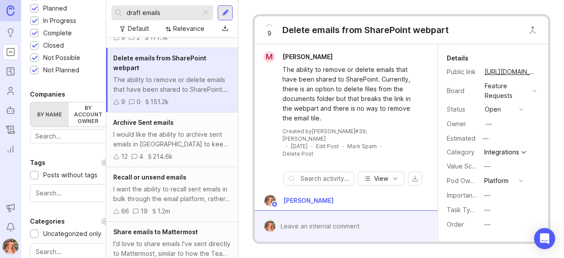
click at [164, 140] on div "I would like the ability to archive sent emails in [GEOGRAPHIC_DATA] to keep my…" at bounding box center [172, 139] width 118 height 19
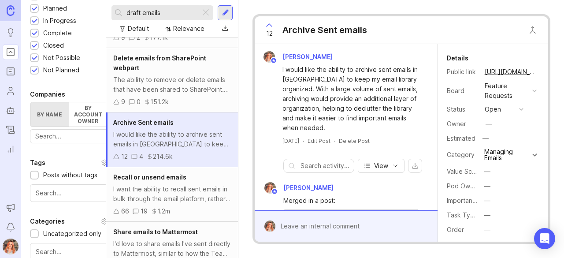
click at [486, 185] on div "—" at bounding box center [487, 186] width 6 height 10
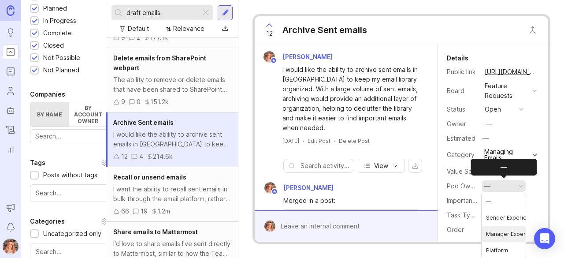
click at [504, 231] on Experience "Manager Experience" at bounding box center [503, 234] width 44 height 16
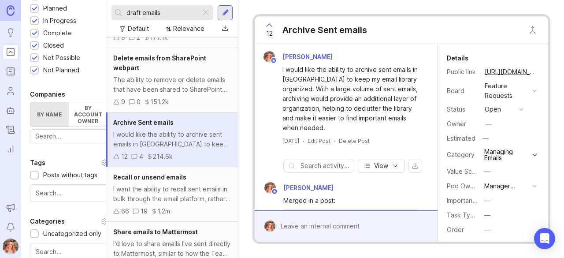
click at [116, 181] on span "Recall or unsend emails" at bounding box center [149, 176] width 73 height 7
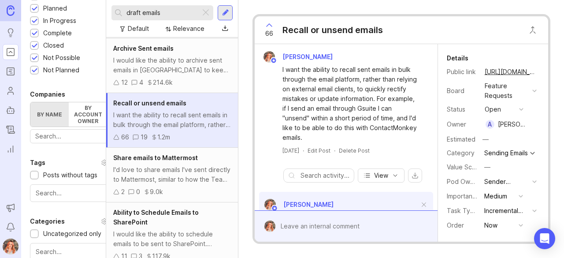
scroll to position [485, 0]
click at [167, 161] on span "Share emails to Mattermost" at bounding box center [155, 156] width 85 height 7
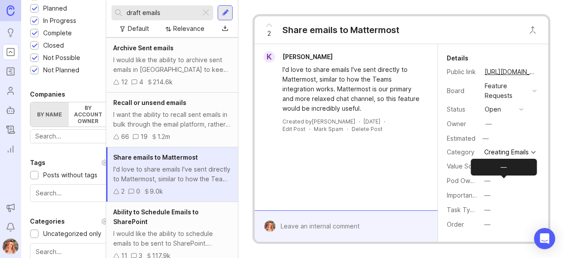
click at [486, 183] on div "—" at bounding box center [487, 181] width 6 height 10
click at [515, 244] on li "Platform" at bounding box center [503, 250] width 44 height 16
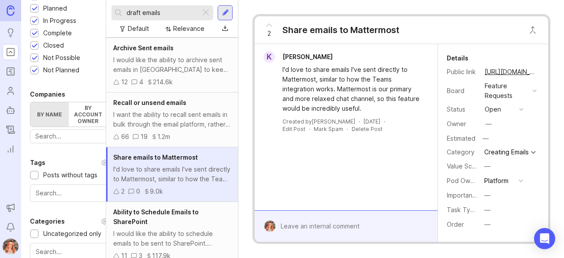
scroll to position [536, 0]
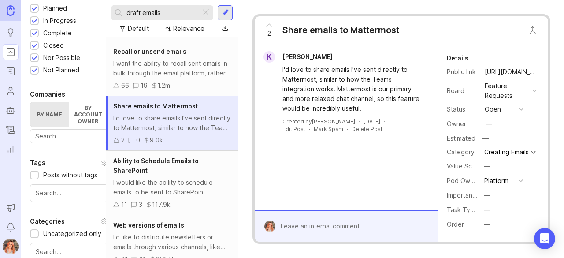
click at [178, 188] on div "I would like the ability to schedule emails to be sent to SharePoint. Currently…" at bounding box center [172, 187] width 118 height 19
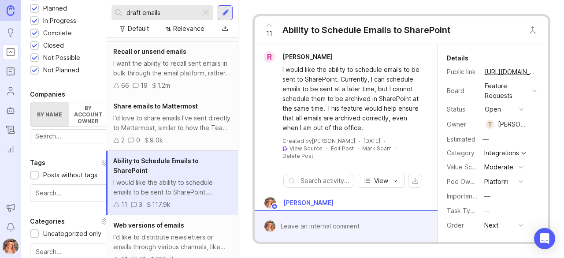
click at [501, 184] on div "Platform" at bounding box center [496, 182] width 24 height 10
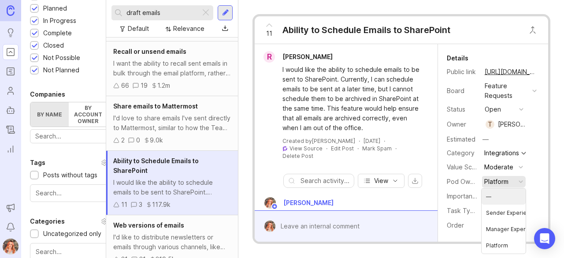
click at [167, 130] on div "I'd love to share emails I've sent directly to Mattermost, similar to how the T…" at bounding box center [172, 122] width 118 height 19
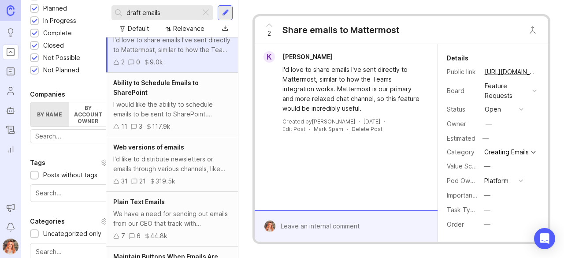
scroll to position [619, 0]
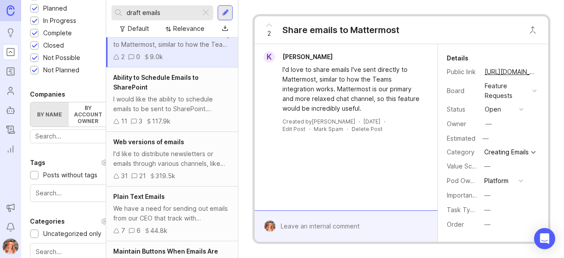
click at [163, 163] on div "I'd like to distribute newsletters or emails through various channels, like SMS…" at bounding box center [172, 158] width 118 height 19
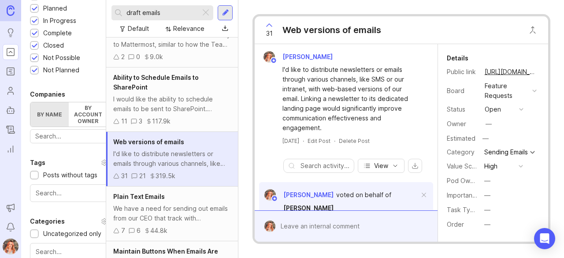
click at [485, 185] on div "—" at bounding box center [487, 181] width 6 height 10
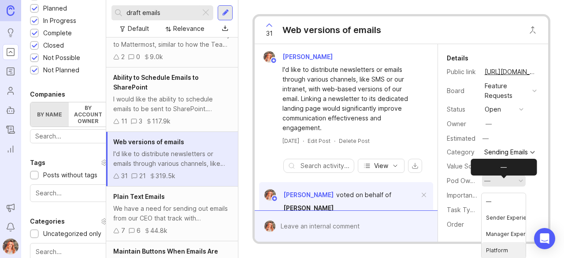
click at [496, 245] on li "Platform" at bounding box center [503, 250] width 44 height 16
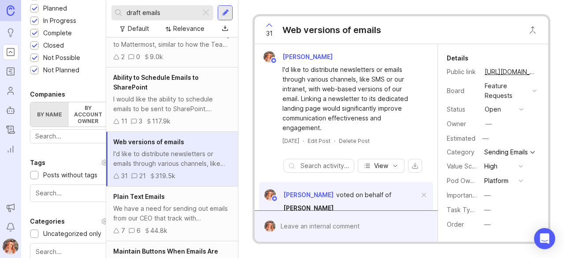
click at [178, 186] on div "Web versions of emails I'd like to distribute newsletters or emails through var…" at bounding box center [172, 159] width 132 height 55
click at [164, 210] on div "Plain Text Emails We have a need for sending out emails from our CEO that track…" at bounding box center [172, 213] width 132 height 55
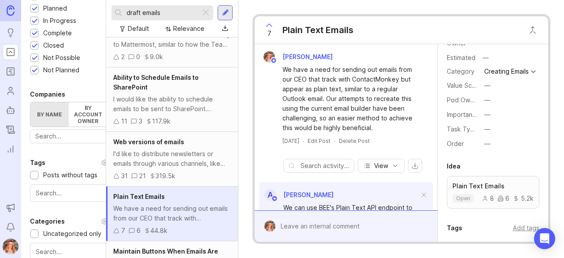
scroll to position [84, 0]
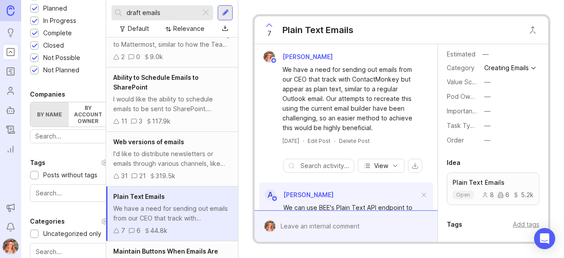
click at [483, 102] on button "—" at bounding box center [503, 96] width 44 height 11
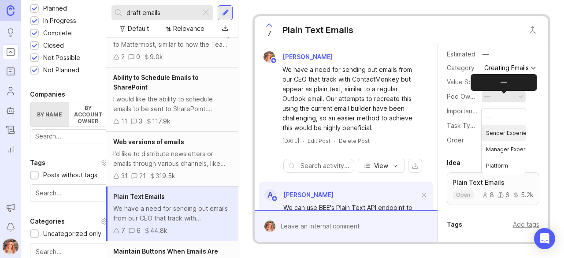
click at [499, 135] on Experience "Sender Experience" at bounding box center [503, 133] width 44 height 16
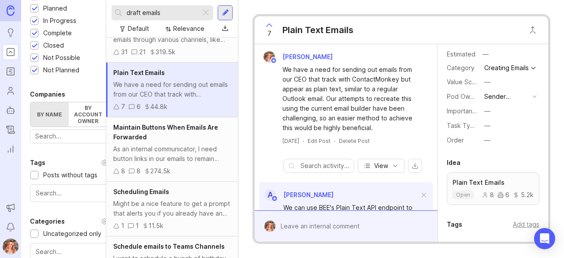
scroll to position [754, 0]
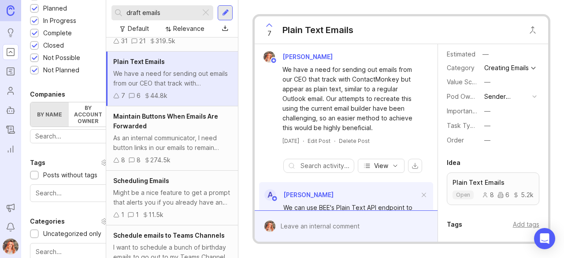
click at [141, 145] on div "As an internal communicator, I need button links in our emails to remain functi…" at bounding box center [172, 142] width 118 height 19
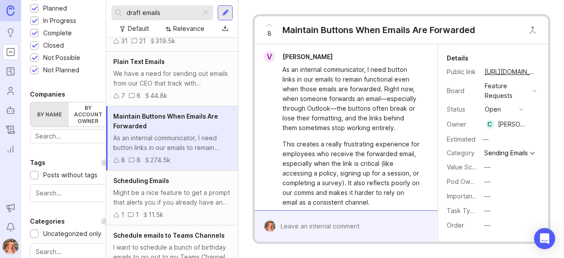
click at [484, 186] on div "—" at bounding box center [487, 182] width 6 height 10
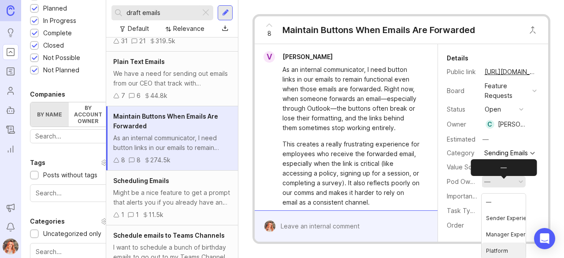
scroll to position [0, 0]
click at [498, 253] on li "Platform" at bounding box center [503, 250] width 44 height 16
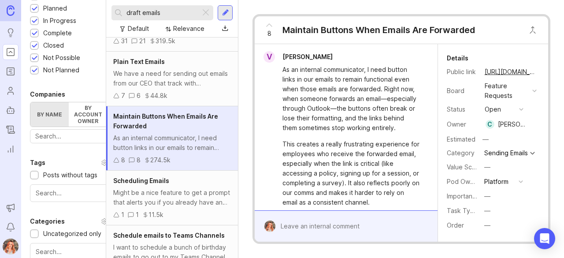
click at [169, 202] on div "Might be a nice feature to get a prompt that alerts you if you already have an …" at bounding box center [172, 197] width 118 height 19
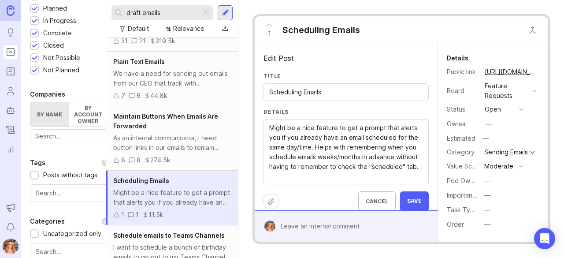
click at [337, 89] on input "Scheduling Emails" at bounding box center [345, 92] width 153 height 10
click at [300, 90] on input "Scheduling Emails reminders" at bounding box center [345, 92] width 153 height 10
type input "Scheduled Emails reminders"
click at [412, 194] on button "Save" at bounding box center [414, 201] width 29 height 20
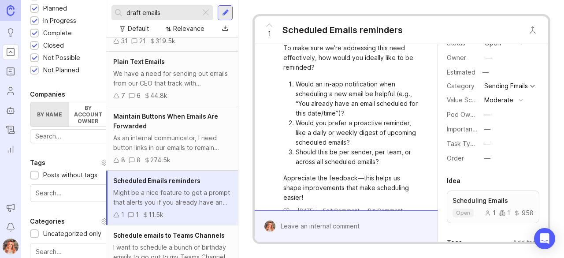
scroll to position [196, 0]
click at [488, 118] on div "—" at bounding box center [487, 115] width 6 height 10
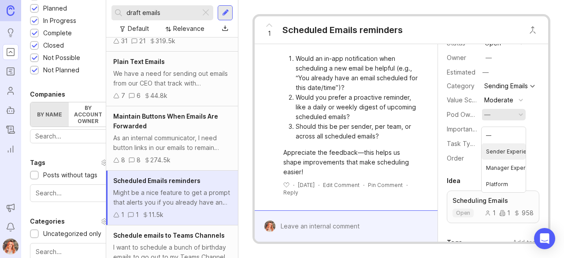
scroll to position [0, 0]
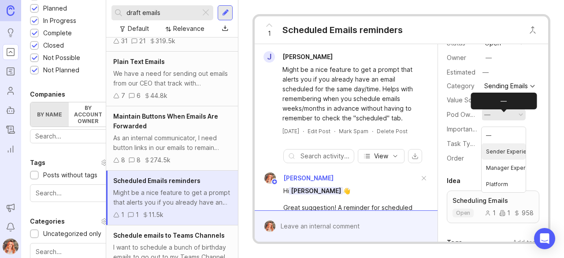
click at [504, 152] on Experience "Sender Experience" at bounding box center [503, 151] width 44 height 16
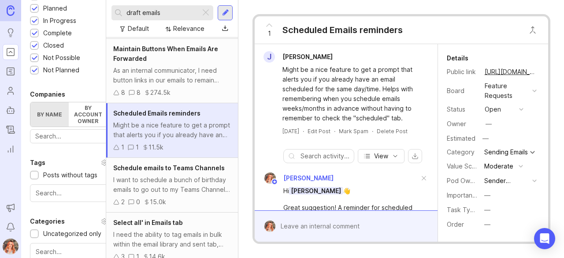
scroll to position [823, 0]
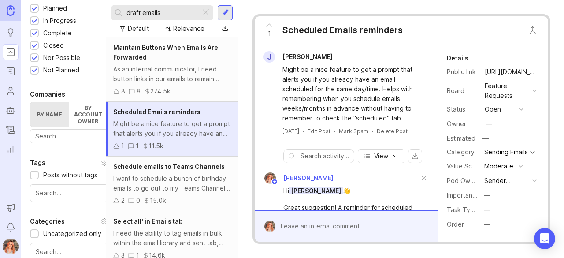
click at [195, 193] on div "I want to schedule a bunch of birthday emails to go out to my Teams Channel thr…" at bounding box center [172, 183] width 118 height 19
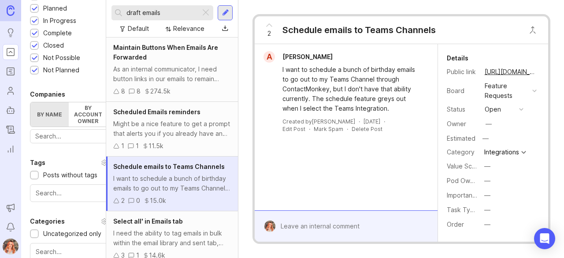
click at [484, 181] on div "—" at bounding box center [487, 181] width 6 height 10
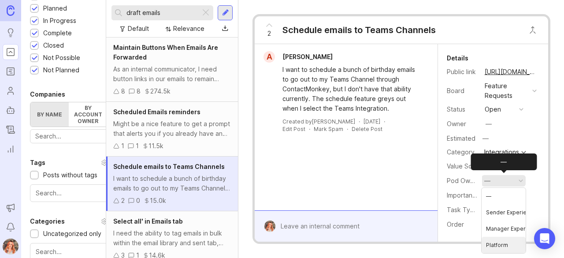
click at [497, 238] on li "Platform" at bounding box center [503, 245] width 44 height 16
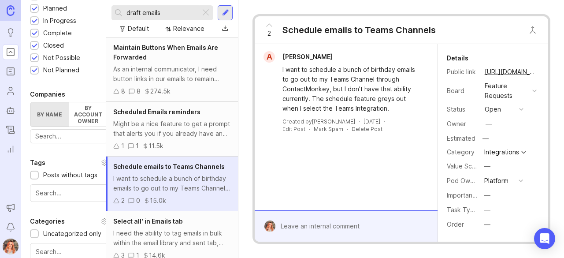
click at [172, 225] on span "Select all' in Emails tab" at bounding box center [148, 220] width 70 height 7
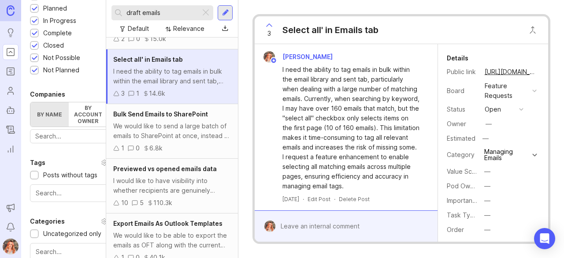
scroll to position [985, 0]
click at [488, 187] on div "—" at bounding box center [487, 186] width 6 height 10
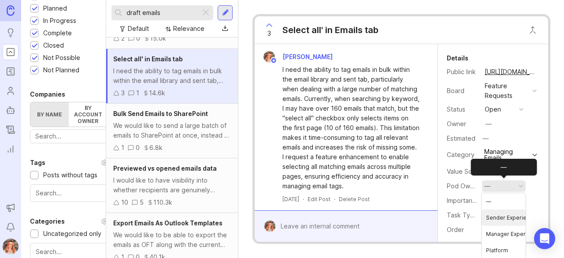
click at [507, 215] on Experience "Sender Experience" at bounding box center [503, 217] width 44 height 16
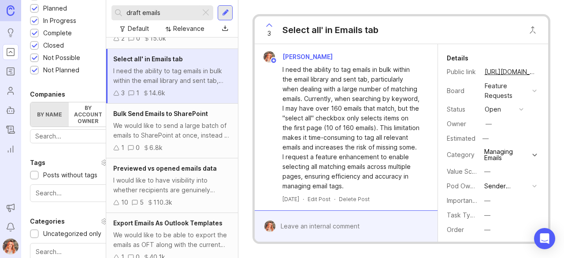
click at [164, 137] on div "We would like to send a large batch of emails to SharePoint at once, instead of…" at bounding box center [172, 130] width 118 height 19
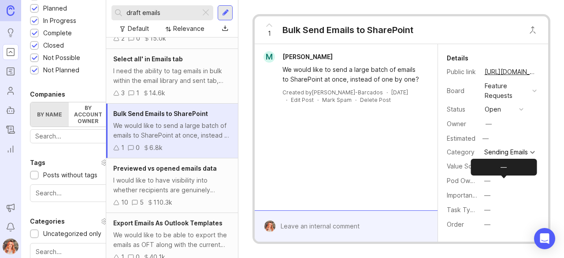
click at [490, 185] on div "—" at bounding box center [487, 181] width 6 height 10
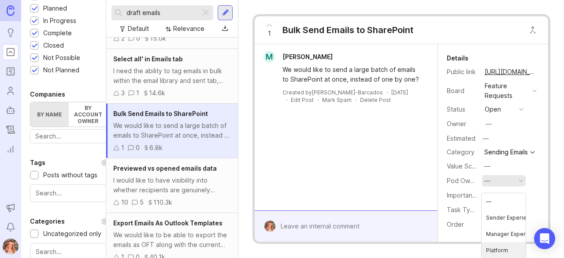
click at [501, 250] on li "Platform" at bounding box center [503, 250] width 44 height 16
click at [185, 181] on div "Previewed vs opened emails data I would like to have visibility into whether re…" at bounding box center [172, 185] width 132 height 55
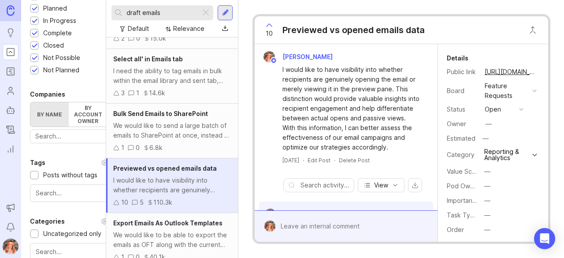
click at [492, 189] on button "—" at bounding box center [503, 185] width 44 height 11
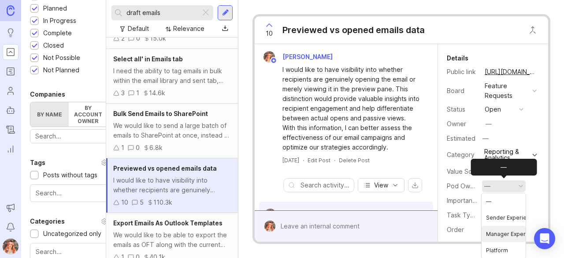
click at [507, 226] on Experience "Manager Experience" at bounding box center [503, 234] width 44 height 16
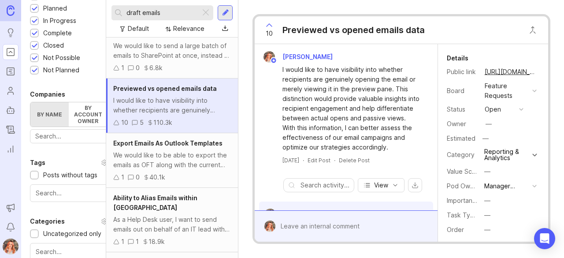
scroll to position [1079, 0]
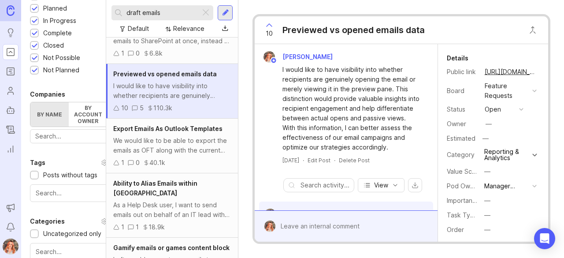
click at [180, 147] on div "We would like to be able to export the emails as OFT along with the current htm…" at bounding box center [172, 145] width 118 height 19
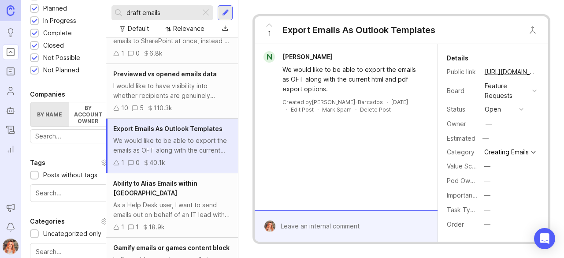
click at [490, 185] on button "—" at bounding box center [503, 180] width 44 height 11
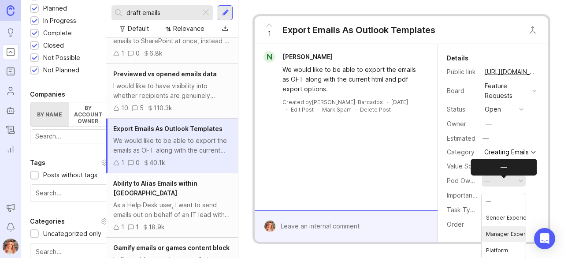
click at [492, 226] on Experience "Manager Experience" at bounding box center [503, 234] width 44 height 16
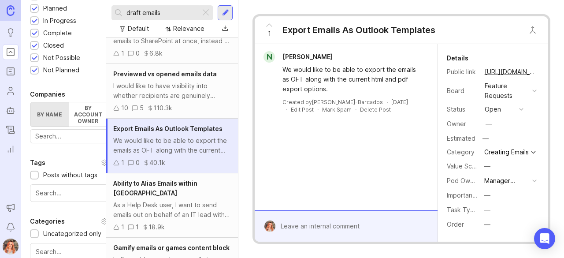
click at [152, 193] on span "Ability to Alias Emails within [GEOGRAPHIC_DATA]" at bounding box center [155, 187] width 84 height 17
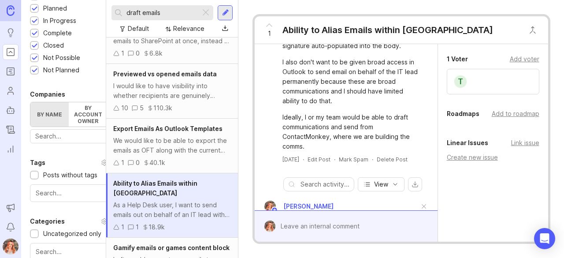
scroll to position [52, 0]
click at [377, 163] on div "Delete Post" at bounding box center [392, 159] width 31 height 7
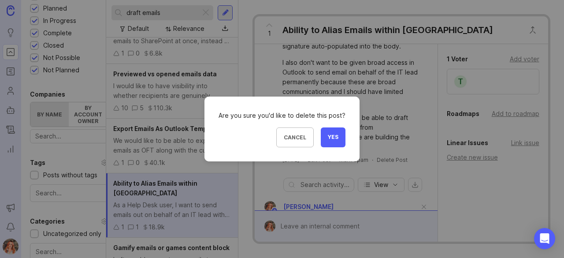
click at [334, 137] on span "Yes" at bounding box center [333, 136] width 11 height 7
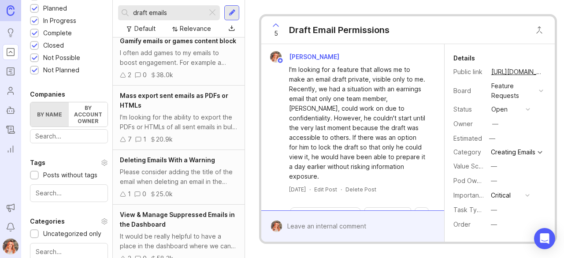
scroll to position [1221, 0]
click at [193, 184] on div "Please consider adding the title of the email when deleting an email in the Ema…" at bounding box center [179, 176] width 118 height 19
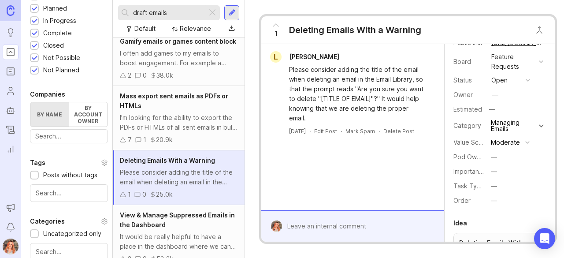
scroll to position [32, 0]
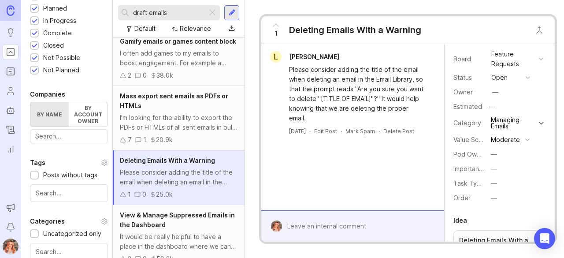
click at [498, 155] on button "—" at bounding box center [510, 153] width 44 height 11
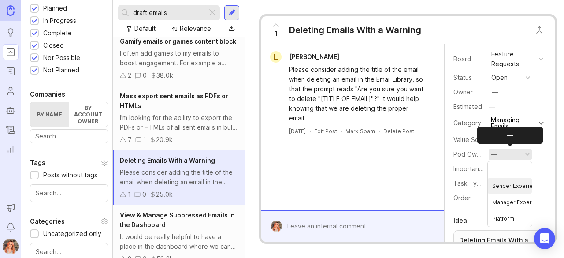
click at [505, 184] on Experience "Sender Experience" at bounding box center [510, 186] width 44 height 16
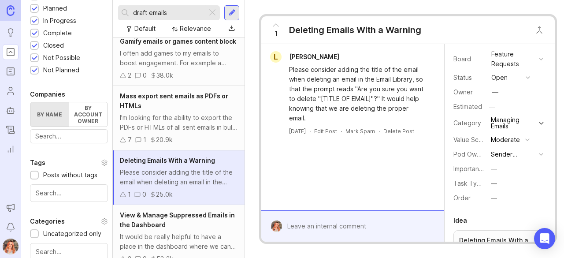
click at [127, 108] on div "Mass export sent emails as PDFs or HTMLs" at bounding box center [179, 100] width 118 height 19
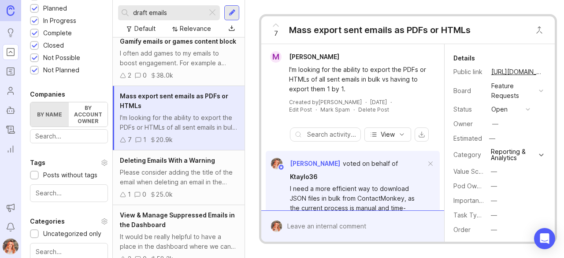
click at [496, 182] on div "—" at bounding box center [494, 186] width 6 height 10
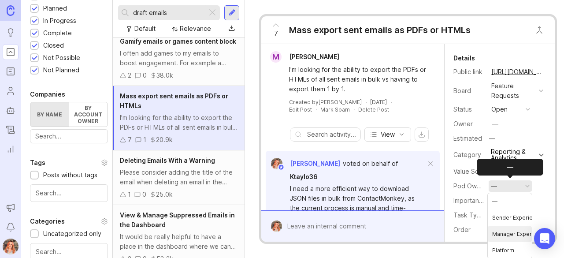
click at [507, 230] on Experience "Manager Experience" at bounding box center [510, 234] width 44 height 16
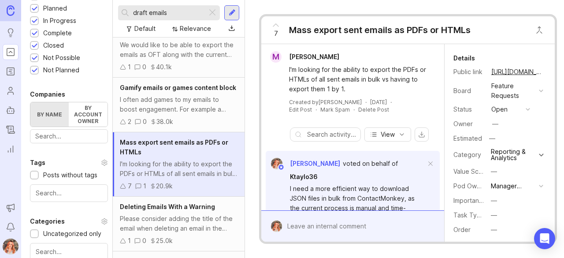
scroll to position [1174, 0]
click at [170, 110] on div "Gamify emails or games content block I often add games to my emails to boost en…" at bounding box center [179, 105] width 132 height 55
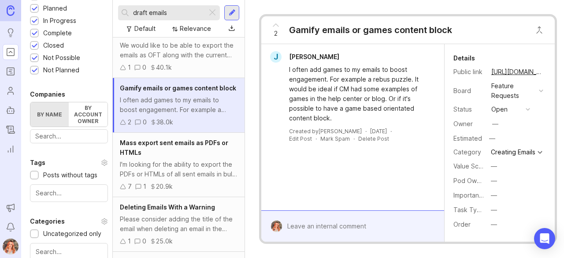
click at [492, 185] on div "—" at bounding box center [494, 181] width 6 height 10
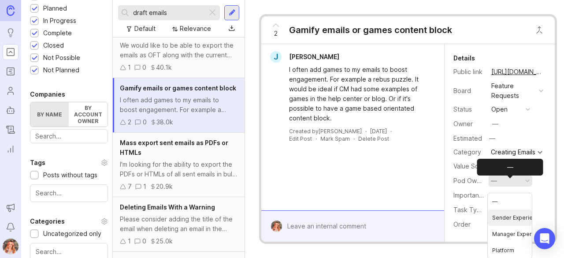
click at [504, 220] on Experience "Sender Experience" at bounding box center [510, 217] width 44 height 16
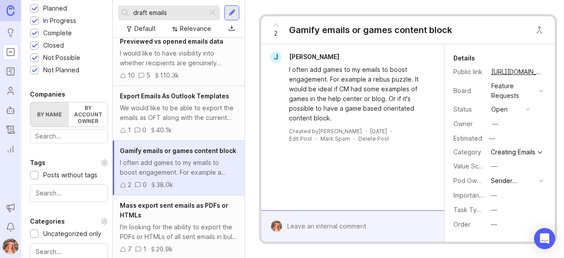
scroll to position [1110, 0]
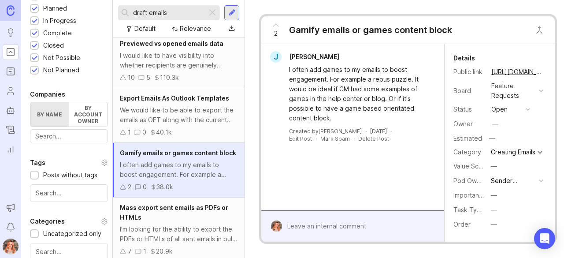
click at [175, 121] on div "We would like to be able to export the emails as OFT along with the current htm…" at bounding box center [179, 114] width 118 height 19
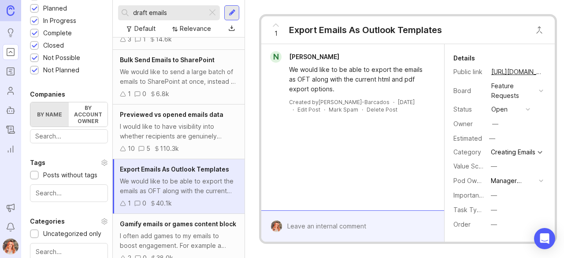
scroll to position [1117, 0]
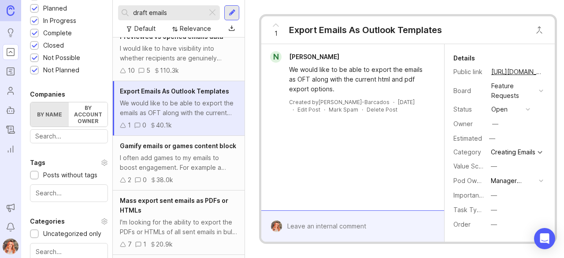
click at [189, 172] on div "I often add games to my emails to boost engagement. For example a rebus puzzle.…" at bounding box center [179, 162] width 118 height 19
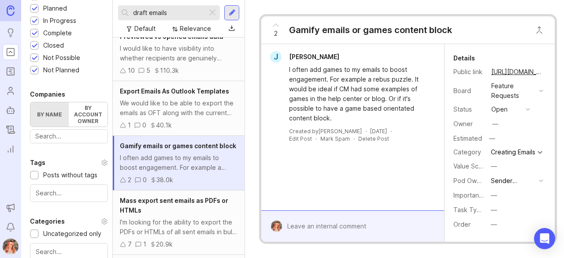
click at [175, 11] on input "draft emails" at bounding box center [168, 13] width 70 height 10
drag, startPoint x: 175, startPoint y: 11, endPoint x: 35, endPoint y: -19, distance: 143.9
click at [35, 0] on html "Ideas Portal Roadmaps Users Autopilot Changelog Reporting Announcements Notific…" at bounding box center [282, 129] width 564 height 258
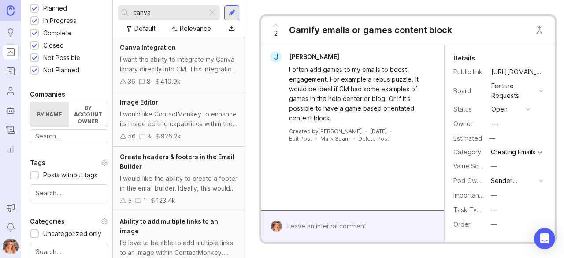
type input "canva"
click at [155, 44] on span "Canva Integration" at bounding box center [148, 47] width 56 height 7
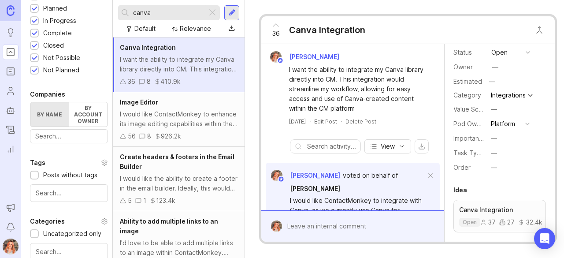
scroll to position [60, 0]
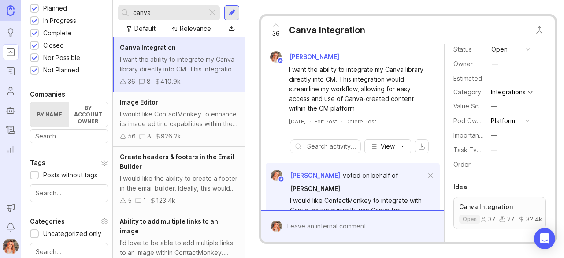
click at [502, 125] on button "Platform" at bounding box center [510, 120] width 44 height 11
click at [509, 148] on Experience "Sender Experience" at bounding box center [510, 152] width 44 height 16
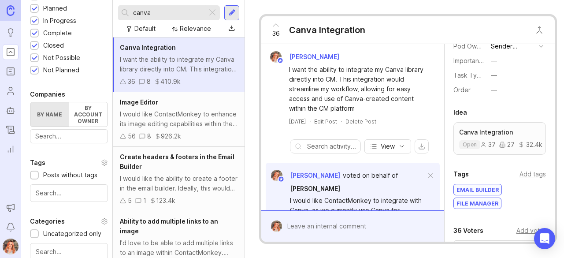
scroll to position [147, 0]
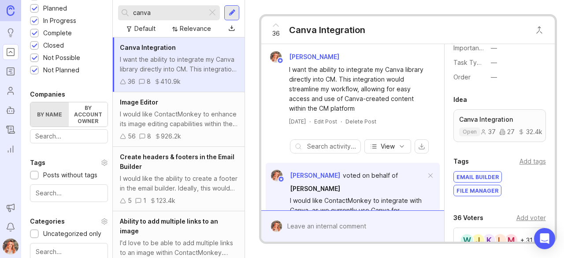
click at [528, 157] on div "Add tags" at bounding box center [532, 161] width 26 height 10
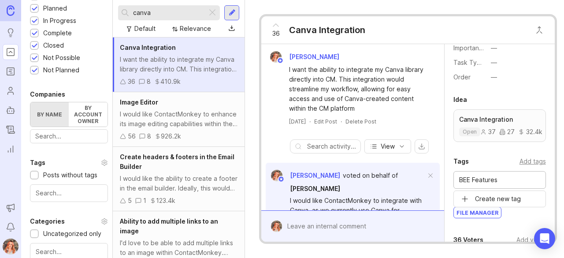
type input "BEE Features"
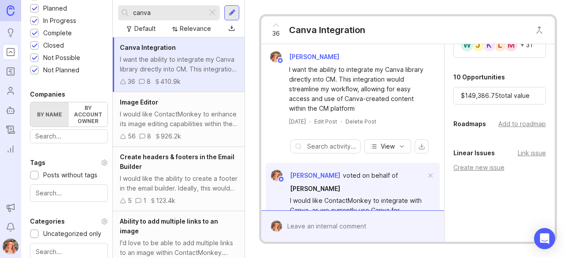
scroll to position [378, 0]
click at [503, 119] on div "Add to roadmap" at bounding box center [522, 123] width 48 height 10
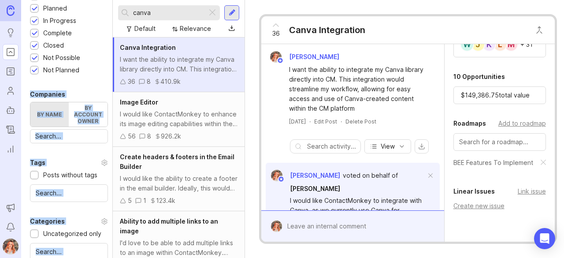
drag, startPoint x: 157, startPoint y: 7, endPoint x: 103, endPoint y: 6, distance: 54.2
click at [103, 6] on div "Portal Settings User Segment Everyone (default) Date Range Posts Votes All time…" at bounding box center [292, 129] width 543 height 258
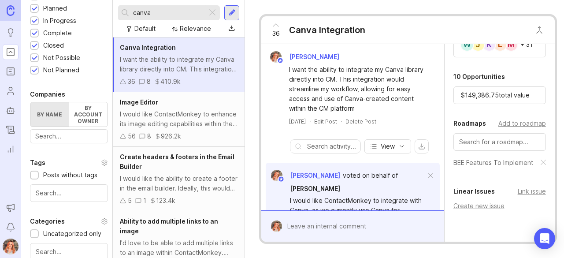
click at [155, 12] on input "canva" at bounding box center [168, 13] width 70 height 10
drag, startPoint x: 155, startPoint y: 12, endPoint x: 103, endPoint y: 6, distance: 52.3
click at [103, 6] on div "Portal Settings User Segment Everyone (default) Date Range Posts Votes All time…" at bounding box center [292, 129] width 543 height 258
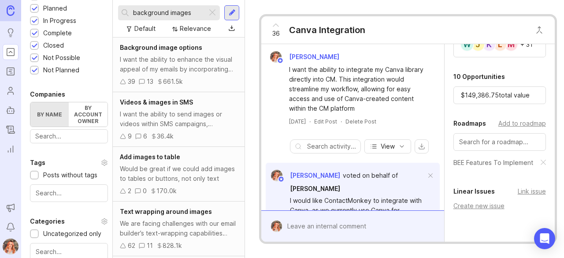
click at [175, 61] on div "I want the ability to enhance the visual appeal of my emails by incorporating g…" at bounding box center [179, 64] width 118 height 19
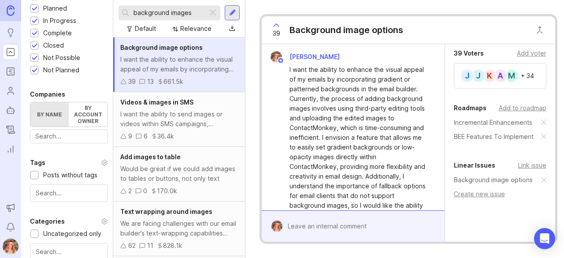
drag, startPoint x: 193, startPoint y: 11, endPoint x: 0, endPoint y: -19, distance: 195.7
click at [0, 0] on html "Ideas Portal Roadmaps Users Autopilot Changelog Reporting Announcements Notific…" at bounding box center [282, 129] width 564 height 258
type input "canva"
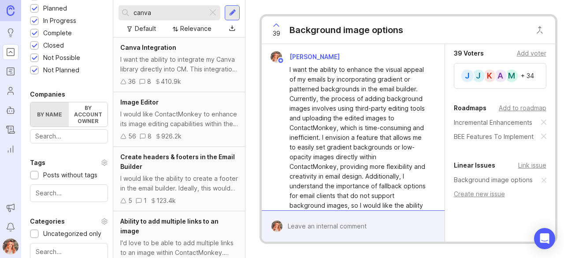
click at [166, 49] on span "Canva Integration" at bounding box center [148, 47] width 56 height 7
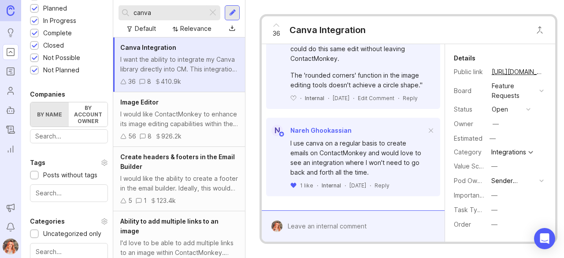
scroll to position [888, 0]
click at [343, 231] on form at bounding box center [353, 225] width 182 height 31
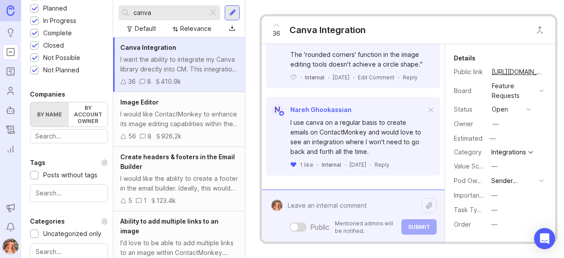
click at [333, 223] on div "Public Mentioned admins will be notified. Submit" at bounding box center [359, 215] width 154 height 37
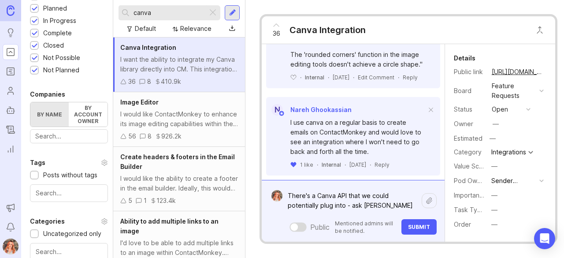
type textarea "There's a Canva API that we could potentially plug into - ask [PERSON_NAME]"
click at [425, 223] on span "Submit" at bounding box center [419, 226] width 22 height 7
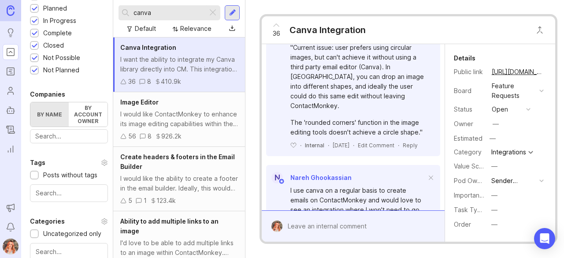
scroll to position [963, 0]
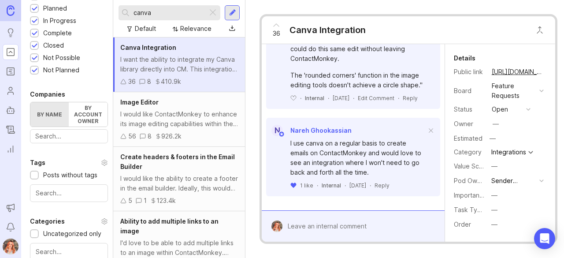
click at [161, 115] on div "I would like ContactMonkey to enhance its image editing capabilities within the…" at bounding box center [179, 118] width 118 height 19
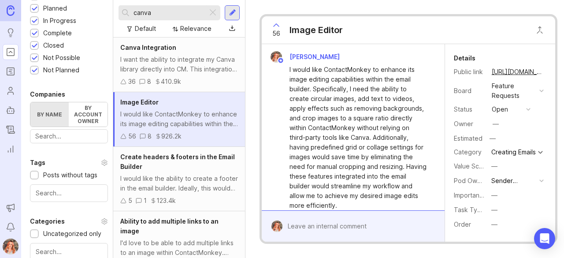
scroll to position [23, 0]
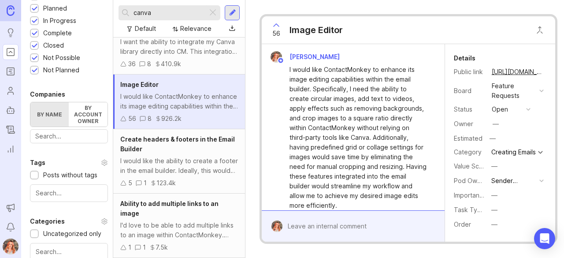
click at [192, 211] on div "Ability to add multiple links to an image" at bounding box center [179, 208] width 118 height 19
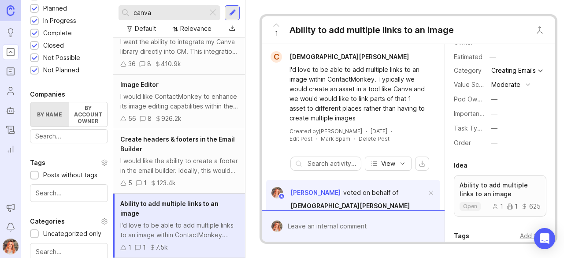
scroll to position [87, 0]
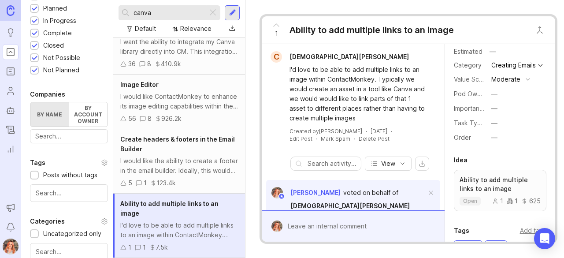
click at [499, 97] on button "—" at bounding box center [511, 93] width 44 height 11
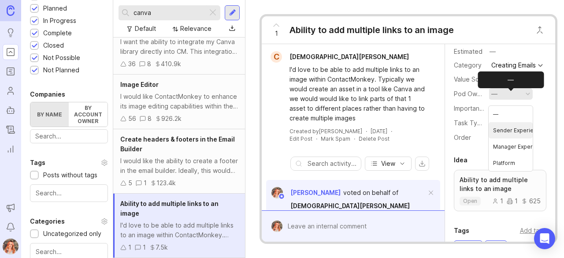
click at [513, 129] on Experience "Sender Experience" at bounding box center [511, 130] width 44 height 16
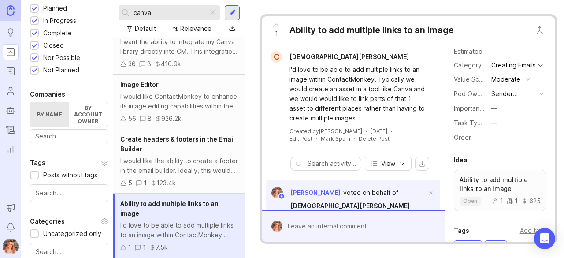
click at [175, 17] on input "canva" at bounding box center [168, 13] width 70 height 10
drag, startPoint x: 175, startPoint y: 17, endPoint x: 105, endPoint y: 11, distance: 70.7
click at [105, 11] on div "Portal Settings User Segment Everyone (default) Date Range Posts Votes All time…" at bounding box center [292, 129] width 543 height 258
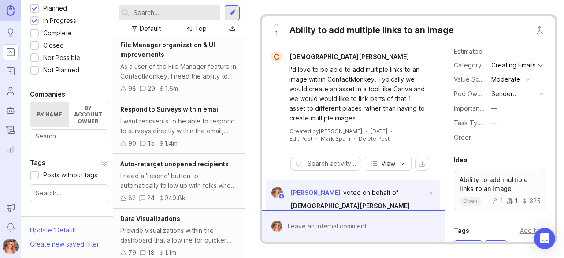
scroll to position [113, 0]
click at [161, 110] on span "Respond to Surveys within email" at bounding box center [170, 107] width 100 height 7
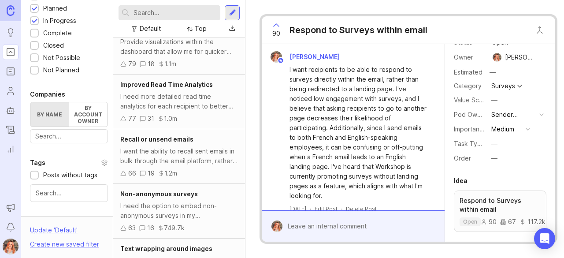
scroll to position [302, 0]
click at [170, 200] on div "I need the option to embed non-anonymous surveys in my communications. Currentl…" at bounding box center [179, 209] width 118 height 19
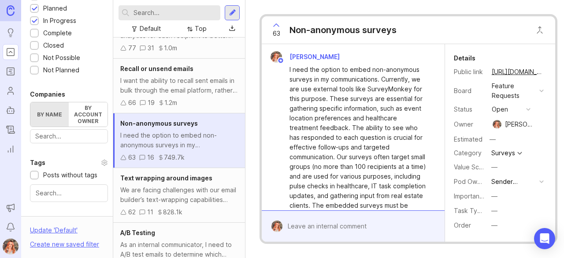
scroll to position [371, 0]
click at [181, 175] on span "Text wrapping around images" at bounding box center [166, 177] width 92 height 7
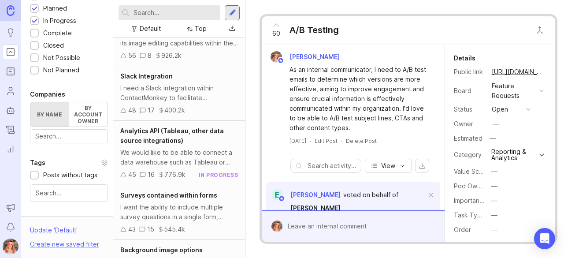
scroll to position [701, 0]
click at [209, 95] on div "I need a Slack integration within ContactMonkey to facilitate communication wit…" at bounding box center [179, 92] width 118 height 19
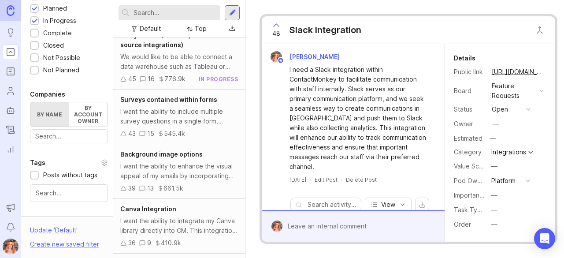
scroll to position [798, 0]
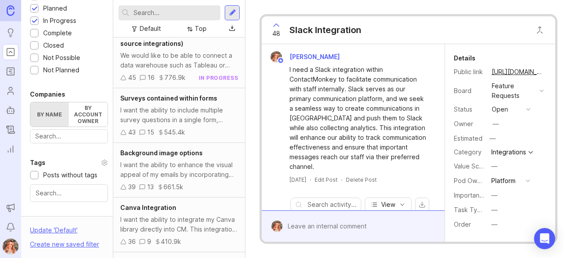
click at [164, 102] on div "Surveys contained within forms I want the ability to include multiple survey qu…" at bounding box center [179, 115] width 132 height 55
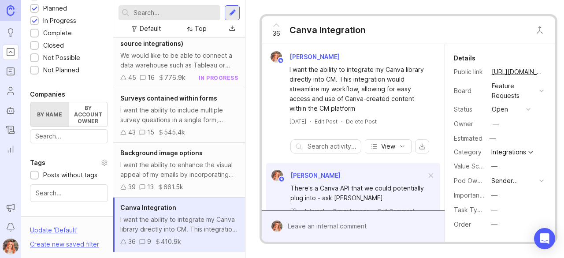
scroll to position [850, 0]
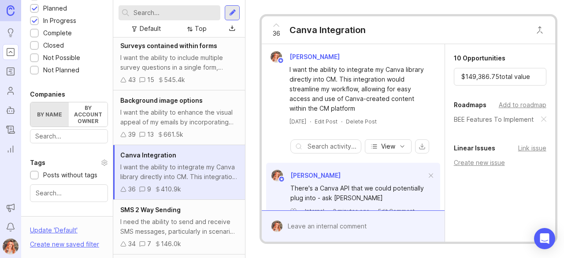
scroll to position [377, 0]
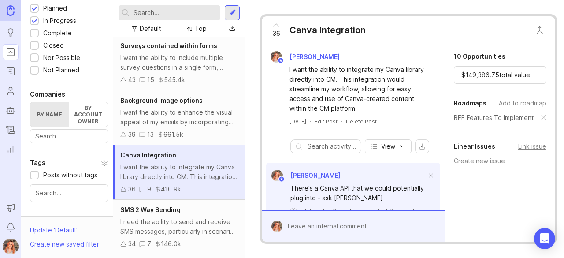
click at [517, 98] on div "Add to roadmap" at bounding box center [523, 103] width 48 height 10
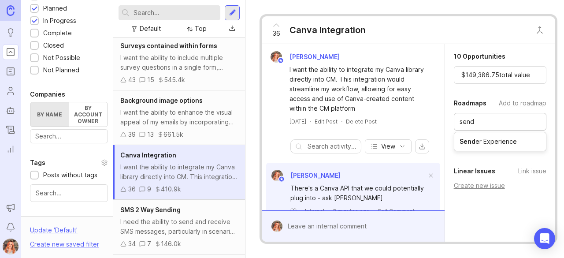
type input "send"
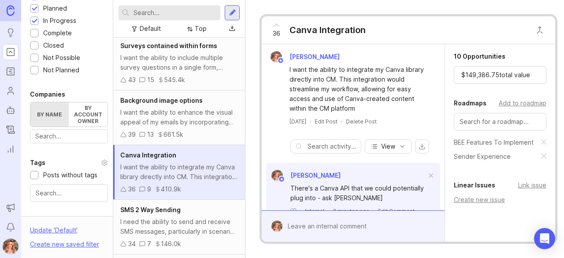
scroll to position [882, 0]
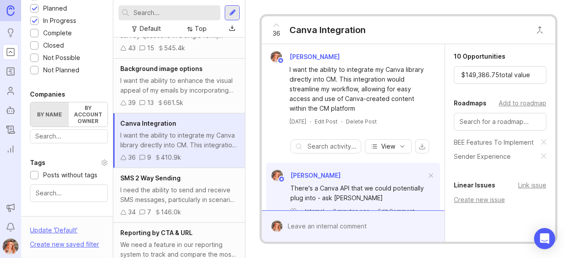
click at [178, 196] on div "I need the ability to send and receive SMS messages, particularly in scenarios …" at bounding box center [179, 194] width 118 height 19
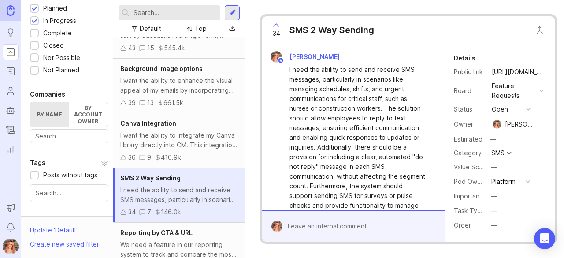
scroll to position [928, 0]
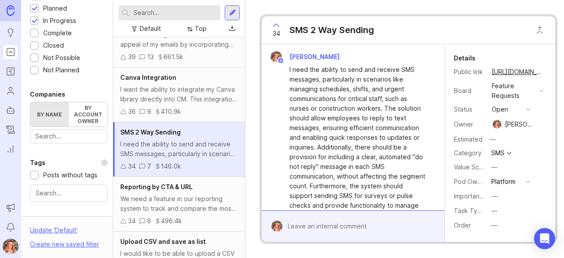
click at [170, 172] on div "SMS 2 Way Sending I need the ability to send and receive SMS messages, particul…" at bounding box center [179, 149] width 132 height 55
click at [176, 195] on div "We need a feature in our reporting system to track and compare the most clicked…" at bounding box center [179, 203] width 118 height 19
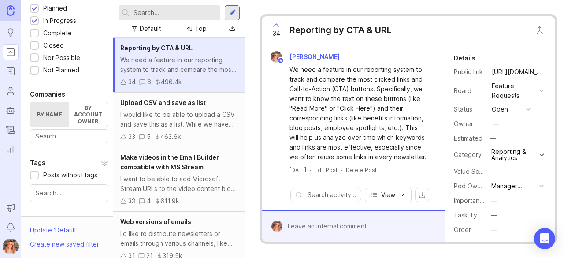
scroll to position [1067, 0]
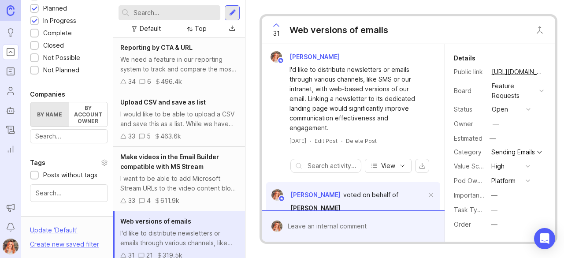
scroll to position [1078, 0]
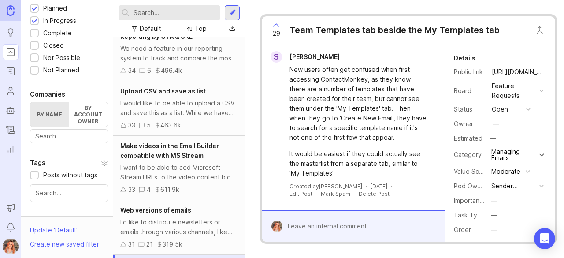
scroll to position [1142, 0]
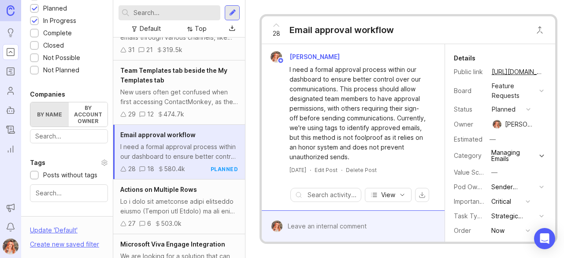
scroll to position [1272, 0]
click at [170, 197] on div at bounding box center [179, 205] width 118 height 19
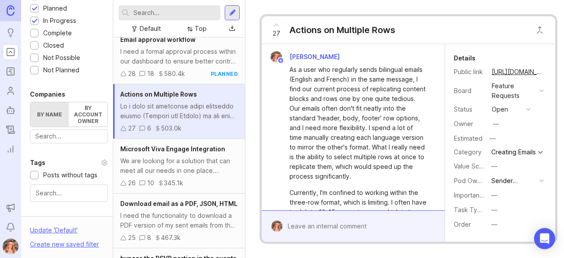
scroll to position [1370, 0]
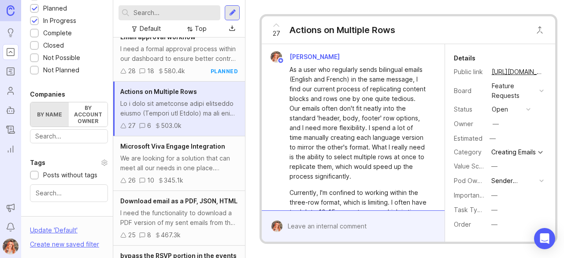
click at [190, 153] on div "We are looking for a solution that can meet all our needs in one place. Integra…" at bounding box center [179, 162] width 118 height 19
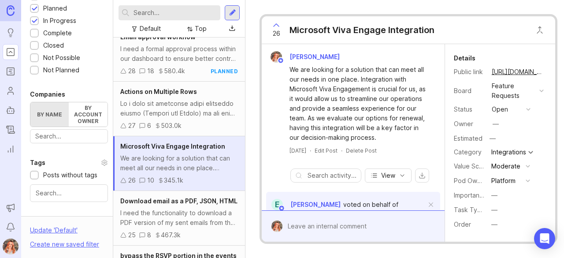
click at [170, 215] on div "I need the functionality to download a PDF version of my sent emails from the c…" at bounding box center [179, 217] width 118 height 19
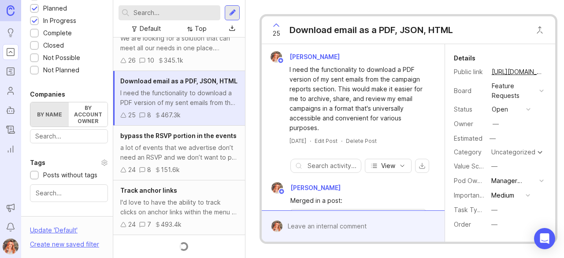
scroll to position [1511, 0]
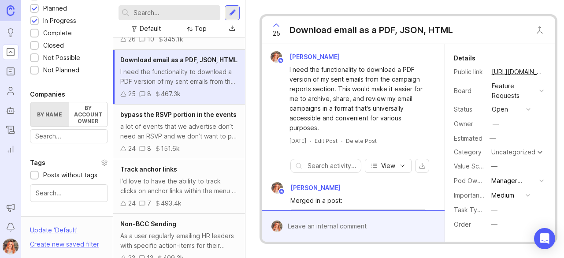
click at [158, 157] on div "bypass the RSVP portion in the events a lot of events that we advertise don’t n…" at bounding box center [179, 131] width 132 height 55
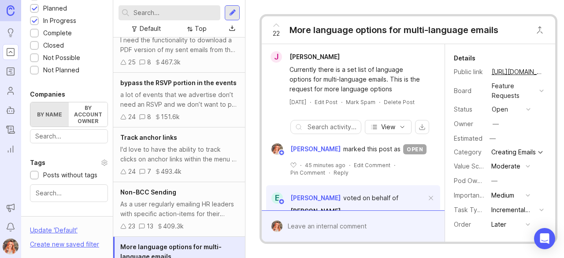
scroll to position [1607, 0]
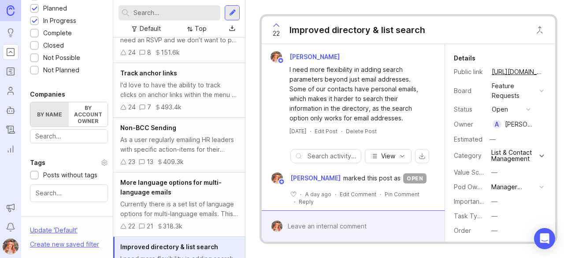
scroll to position [1662, 0]
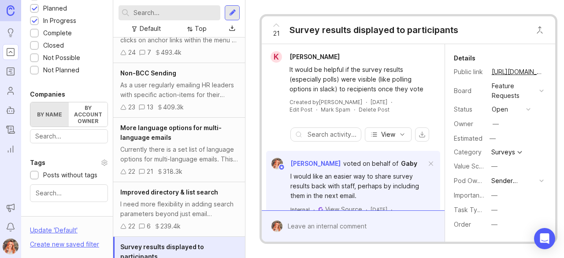
scroll to position [1726, 0]
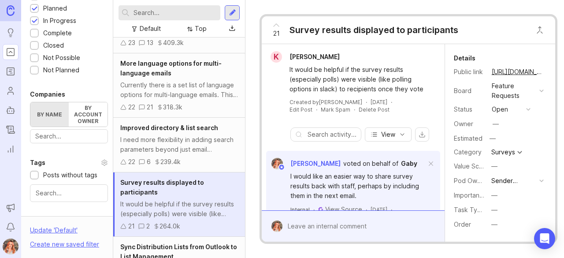
scroll to position [1790, 0]
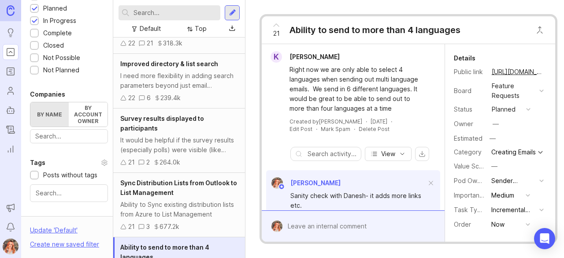
scroll to position [1854, 0]
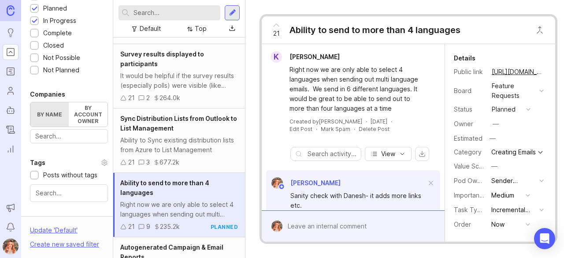
scroll to position [1918, 0]
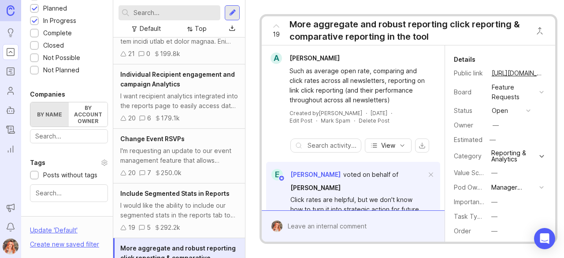
scroll to position [2220, 0]
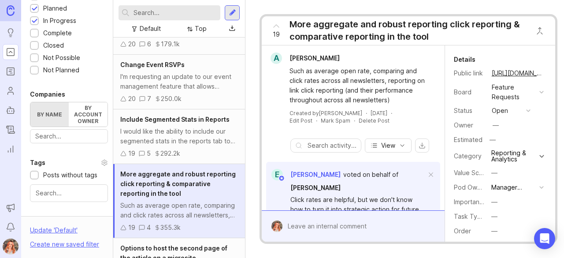
click at [151, 17] on input "text" at bounding box center [174, 13] width 83 height 10
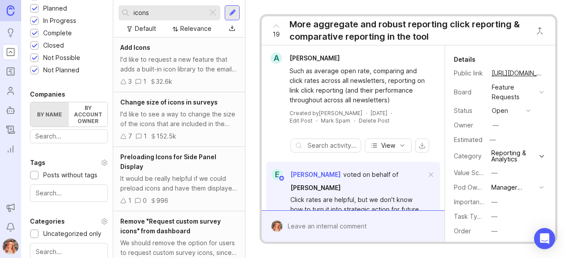
type input "icons"
click at [185, 130] on div "Change size of icons in surveys I'd like to see a way to change the size of the…" at bounding box center [179, 119] width 132 height 55
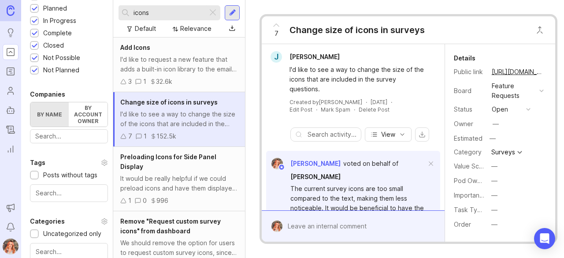
click at [495, 183] on div "—" at bounding box center [494, 181] width 6 height 10
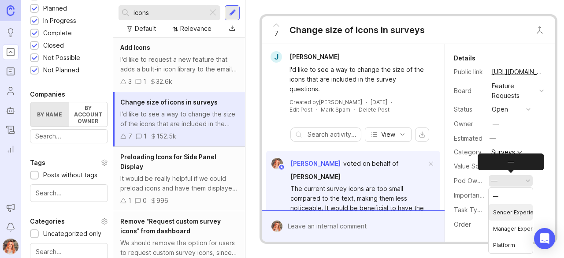
click at [499, 215] on Experience "Sender Experience" at bounding box center [511, 212] width 44 height 16
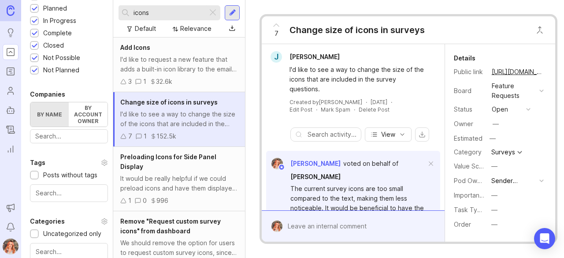
click at [206, 73] on div "I'd like to request a new feature that adds a built-in icon library to the emai…" at bounding box center [179, 64] width 118 height 19
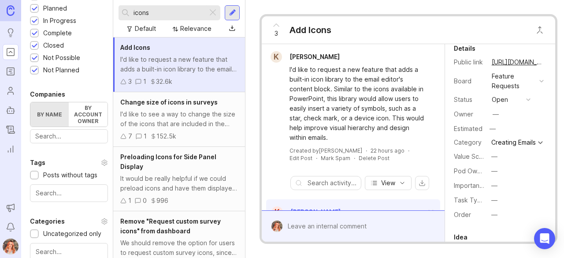
scroll to position [10, 0]
click at [493, 175] on div "—" at bounding box center [494, 171] width 6 height 10
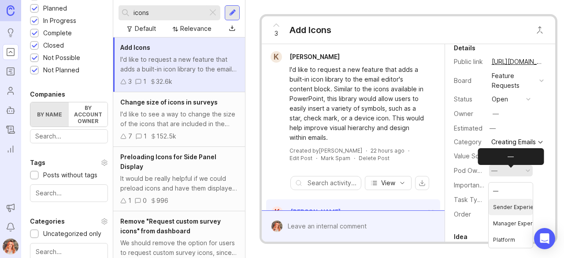
click at [504, 209] on Experience "Sender Experience" at bounding box center [511, 207] width 44 height 16
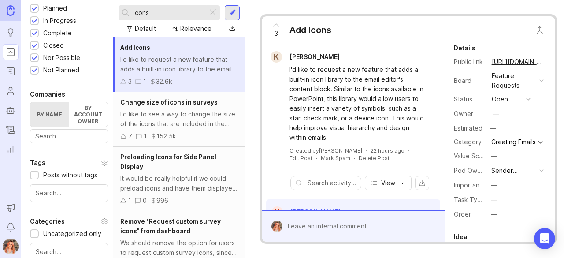
click at [181, 178] on div "It would be really helpful if we could preload icons and have them displayed in…" at bounding box center [179, 183] width 118 height 19
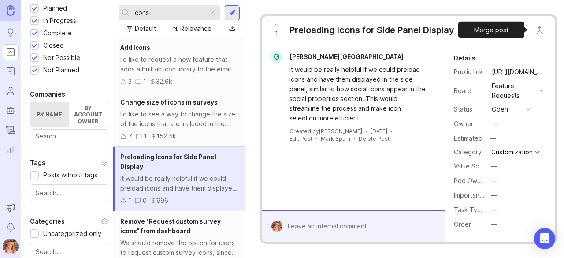
click at [537, 23] on button "Close button" at bounding box center [540, 30] width 18 height 18
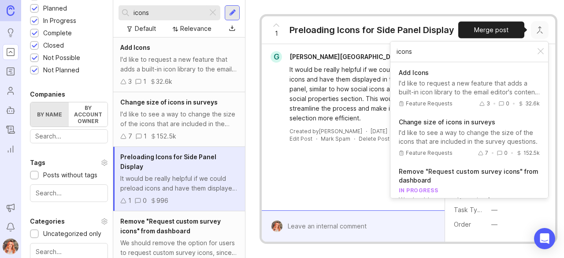
type input "icons"
click at [444, 73] on p "Add Icons" at bounding box center [469, 72] width 141 height 9
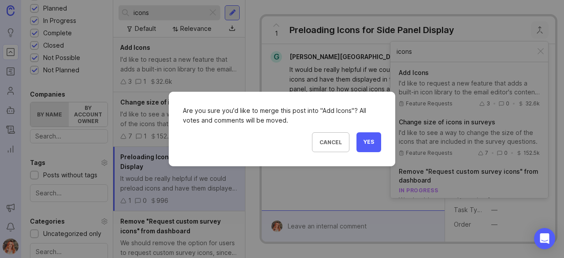
click at [367, 138] on button "Yes" at bounding box center [368, 142] width 25 height 20
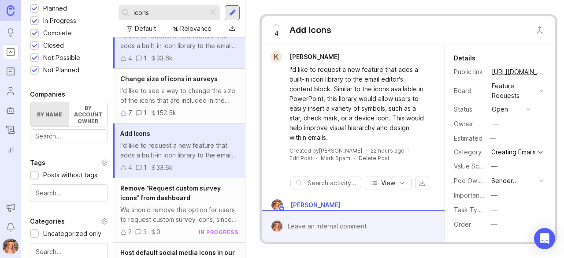
scroll to position [24, 0]
click at [167, 208] on div "We should remove the option for users to request custom survey icons, since we …" at bounding box center [179, 213] width 118 height 19
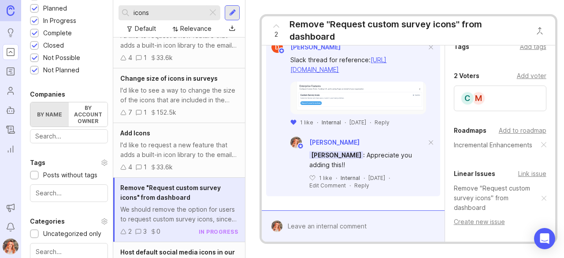
scroll to position [350, 0]
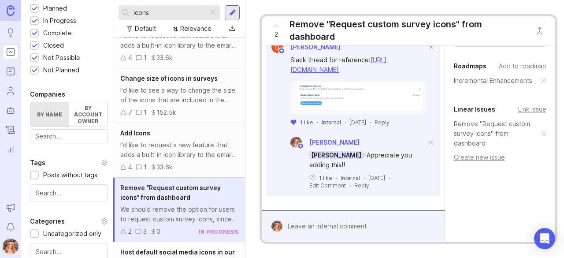
click at [480, 125] on link "Remove "Request custom survey icons" from dashboard" at bounding box center [498, 133] width 88 height 29
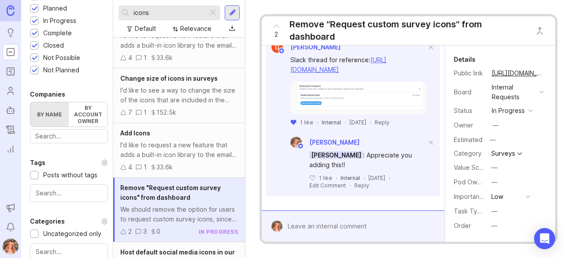
click at [492, 178] on div "—" at bounding box center [494, 182] width 6 height 10
click at [507, 235] on Experience "Manager Experience" at bounding box center [511, 230] width 44 height 16
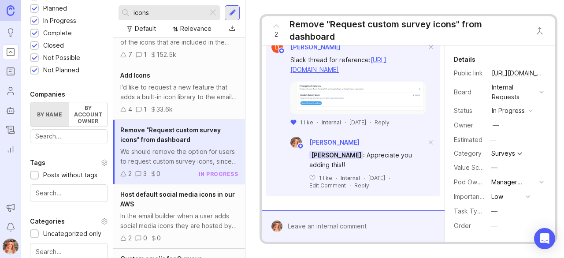
click at [185, 195] on span "Host default social media icons in our AWS" at bounding box center [177, 198] width 115 height 17
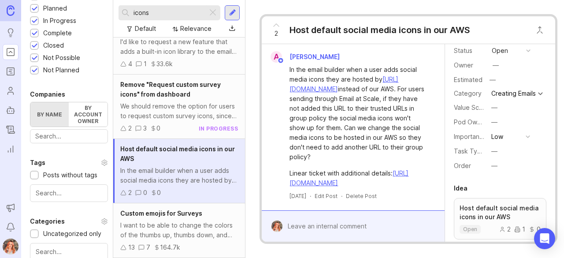
scroll to position [59, 0]
click at [496, 123] on div "—" at bounding box center [494, 122] width 6 height 10
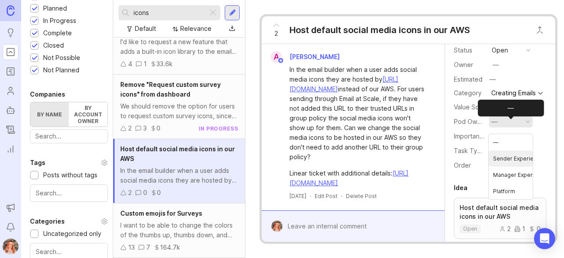
click at [500, 157] on Experience "Sender Experience" at bounding box center [511, 158] width 44 height 16
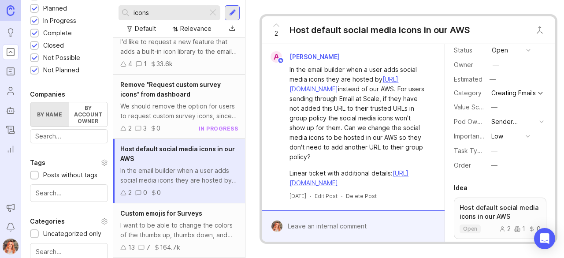
click at [165, 203] on div "Custom emojis for Surveys I want to be able to change the colors of the thumbs …" at bounding box center [179, 230] width 132 height 55
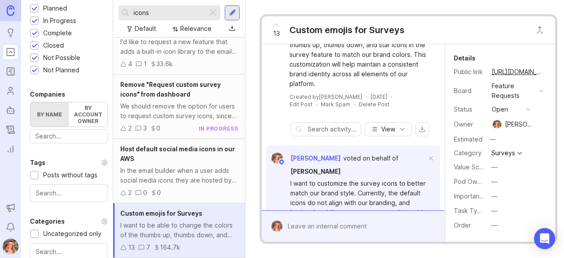
scroll to position [98, 0]
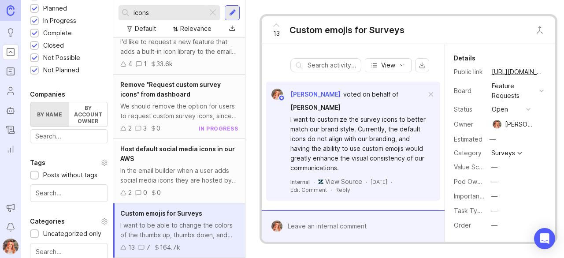
click at [494, 180] on div "—" at bounding box center [494, 182] width 6 height 10
click at [510, 227] on Experience "Manager Experience" at bounding box center [511, 229] width 44 height 16
click at [504, 121] on div "[PERSON_NAME]" at bounding box center [513, 124] width 43 height 10
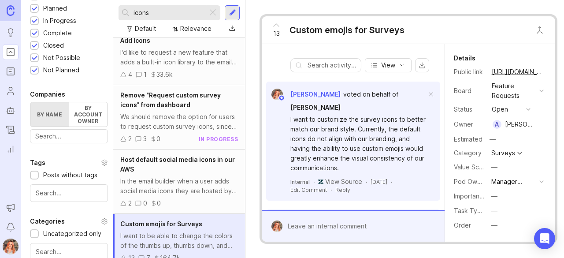
scroll to position [132, 0]
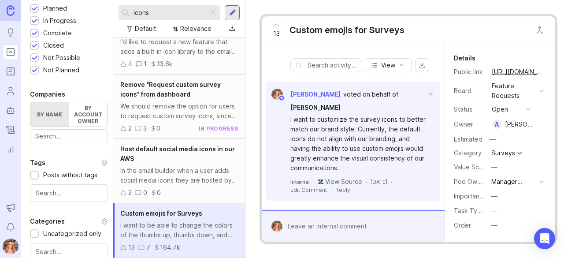
click at [211, 9] on div at bounding box center [212, 12] width 11 height 11
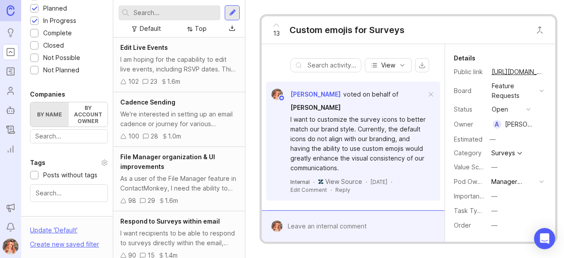
click at [146, 25] on div "Default" at bounding box center [150, 29] width 21 height 10
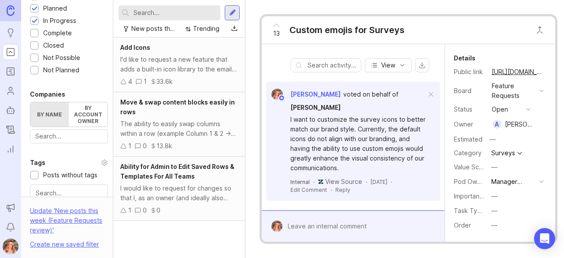
click at [203, 67] on div "I'd like to request a new feature that adds a built-in icon library to the emai…" at bounding box center [179, 64] width 118 height 19
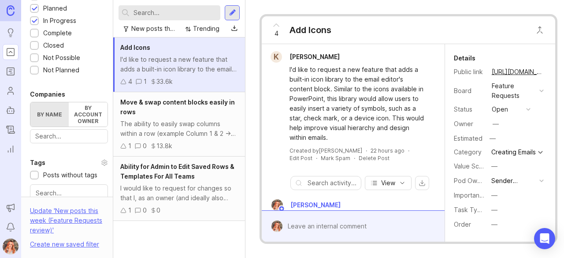
scroll to position [7, 0]
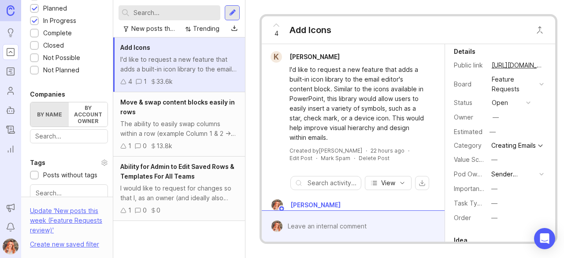
drag, startPoint x: 488, startPoint y: 117, endPoint x: 496, endPoint y: 117, distance: 7.9
click at [496, 117] on div "Owner —" at bounding box center [500, 117] width 93 height 13
click at [496, 117] on div "—" at bounding box center [495, 117] width 6 height 10
type input "bron"
click at [155, 115] on div "Move & swap content blocks easily in rows" at bounding box center [179, 106] width 118 height 19
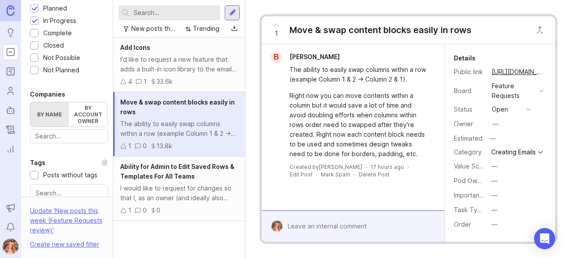
click at [499, 123] on div "—" at bounding box center [495, 123] width 11 height 11
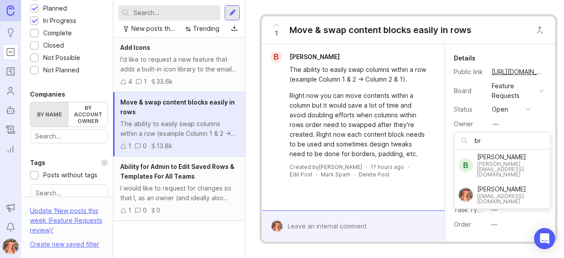
type input "br"
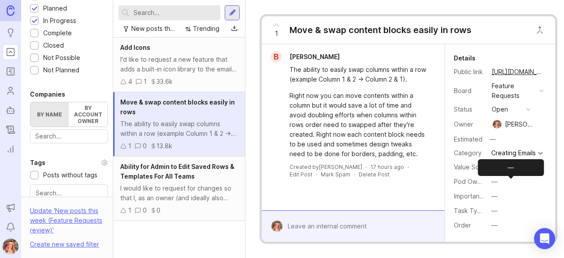
click at [493, 185] on div "—" at bounding box center [494, 182] width 6 height 10
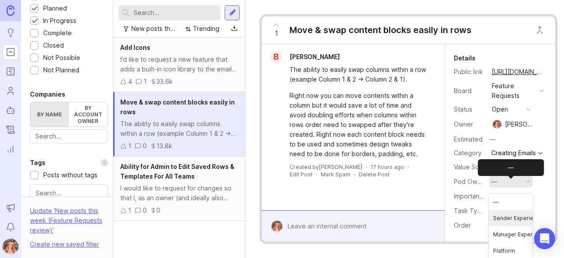
click at [504, 213] on Experience "Sender Experience" at bounding box center [511, 218] width 44 height 16
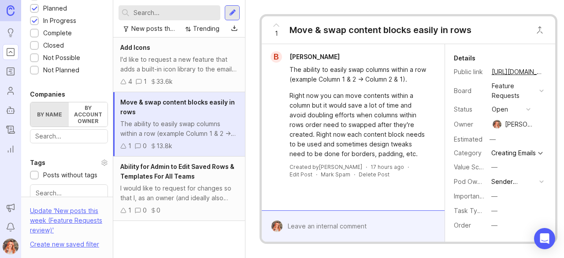
click at [174, 194] on div "I would like to request for changes so that I, as an owner (and ideally also ad…" at bounding box center [179, 192] width 118 height 19
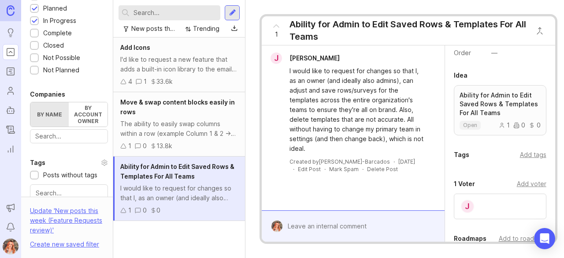
scroll to position [0, 7]
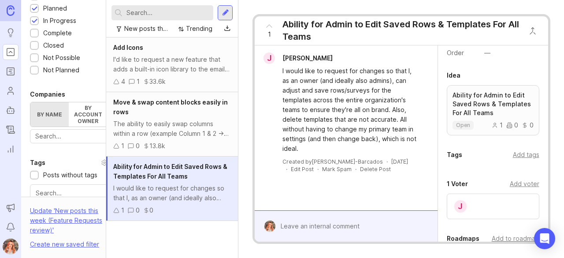
click at [147, 13] on input "text" at bounding box center [167, 13] width 83 height 10
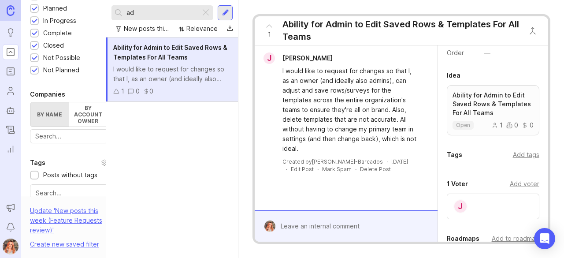
type input "a"
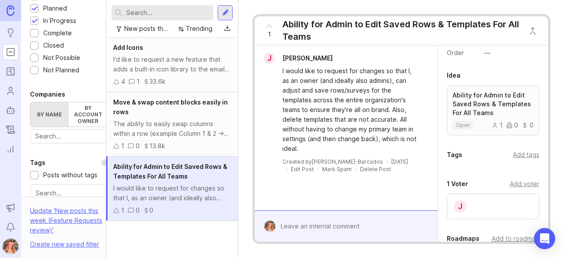
click at [139, 27] on div "New posts this week (Feature Requests review)" at bounding box center [146, 29] width 44 height 10
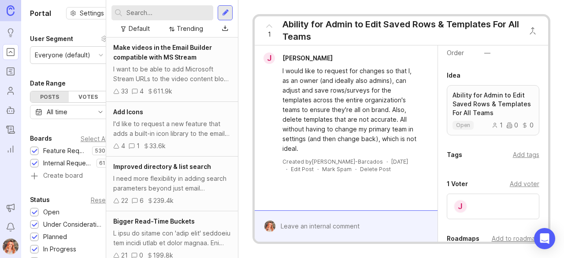
click at [347, 199] on div "J [PERSON_NAME] I would like to request for changes so that I, as an owner (and…" at bounding box center [346, 127] width 182 height 165
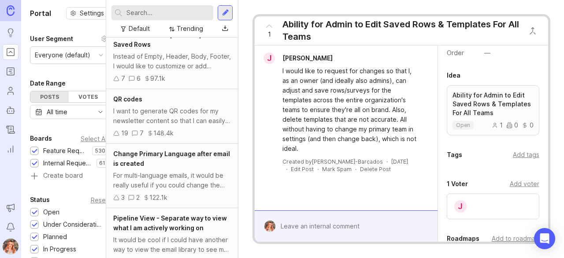
scroll to position [1602, 0]
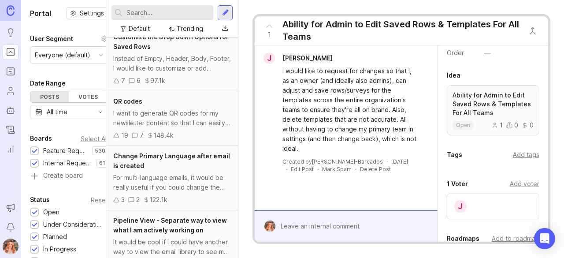
click at [145, 237] on div "It would be cool if I could have another way to view the email library to see m…" at bounding box center [172, 246] width 118 height 19
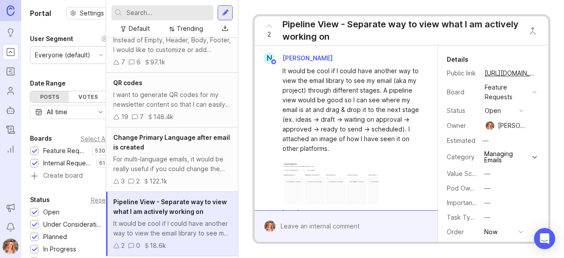
click at [490, 187] on div "—" at bounding box center [487, 188] width 6 height 10
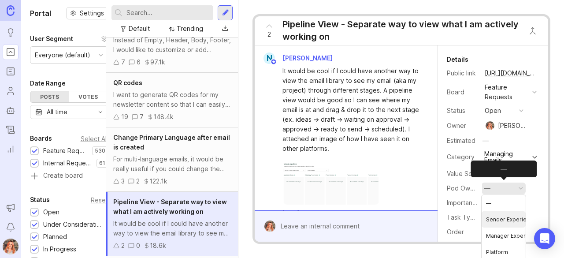
click at [489, 215] on Experience "Sender Experience" at bounding box center [503, 219] width 44 height 16
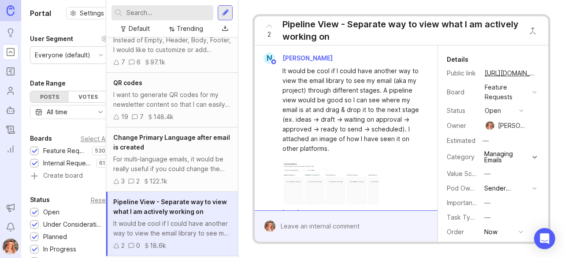
click at [155, 146] on div "Change Primary Language after email is created" at bounding box center [172, 142] width 118 height 19
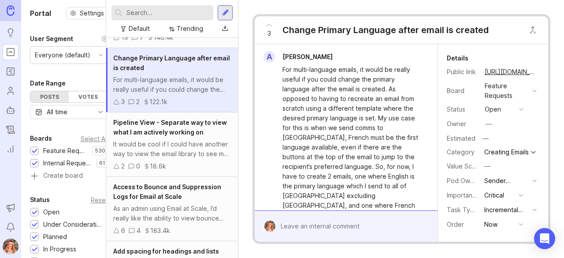
scroll to position [1700, 0]
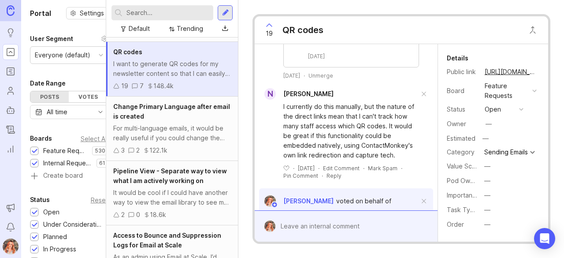
scroll to position [753, 0]
click at [333, 79] on div "Unmerge" at bounding box center [320, 74] width 25 height 7
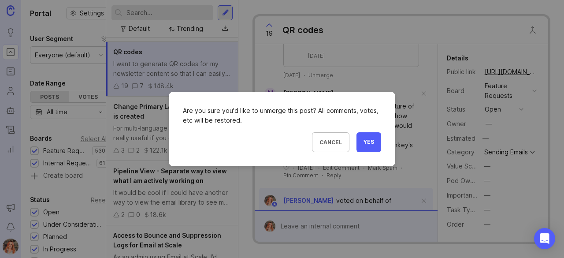
click at [370, 147] on button "Yes" at bounding box center [368, 142] width 25 height 20
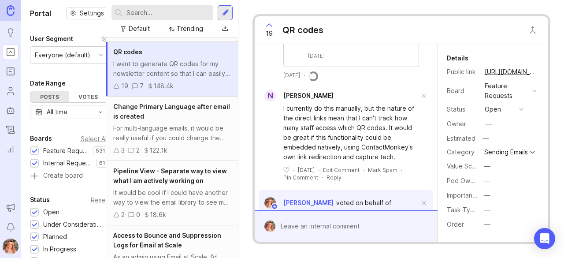
scroll to position [438, 0]
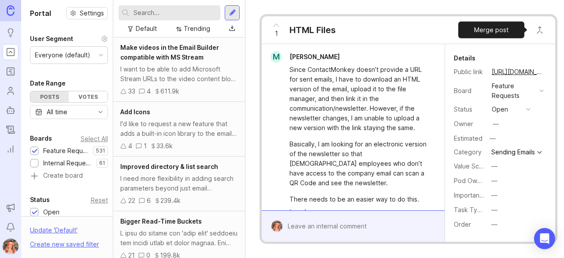
click at [542, 30] on button "Close button" at bounding box center [540, 30] width 18 height 18
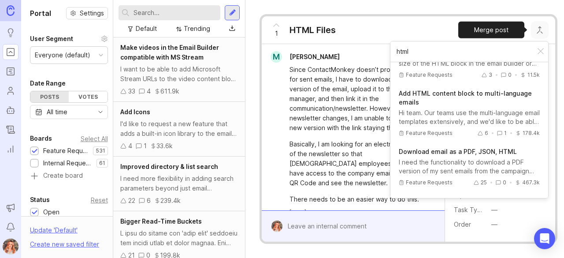
scroll to position [79, 0]
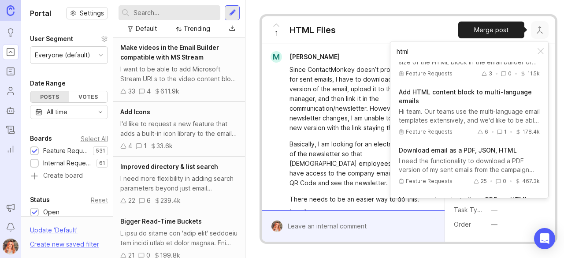
type input "html"
click at [437, 158] on div "I need the functionality to download a PDF version of my sent emails from the c…" at bounding box center [469, 165] width 141 height 18
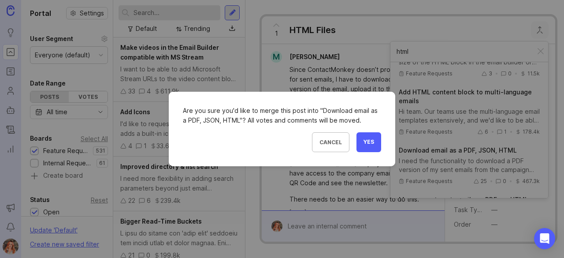
click at [366, 136] on button "Yes" at bounding box center [368, 142] width 25 height 20
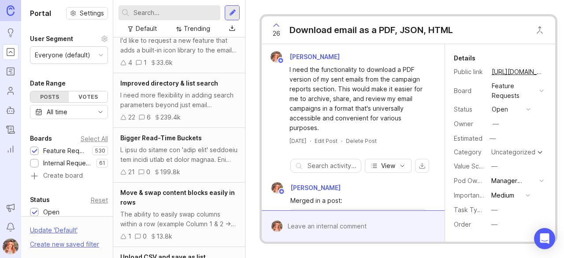
scroll to position [89, 0]
